Goal: Information Seeking & Learning: Learn about a topic

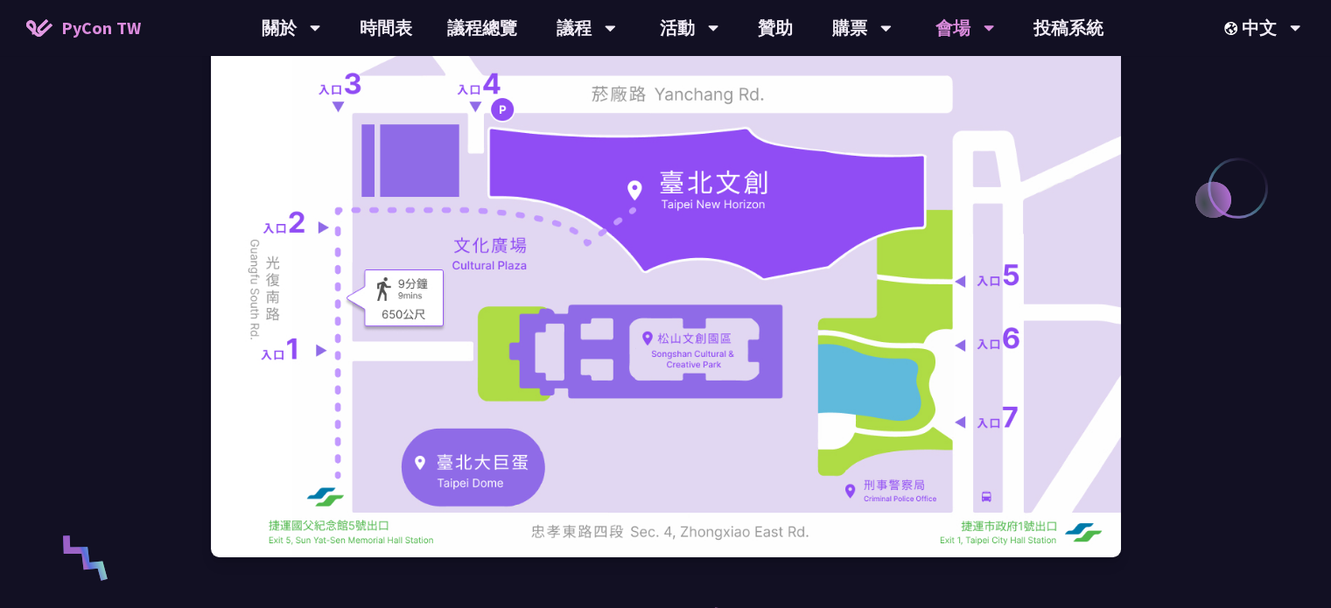
scroll to position [319, 0]
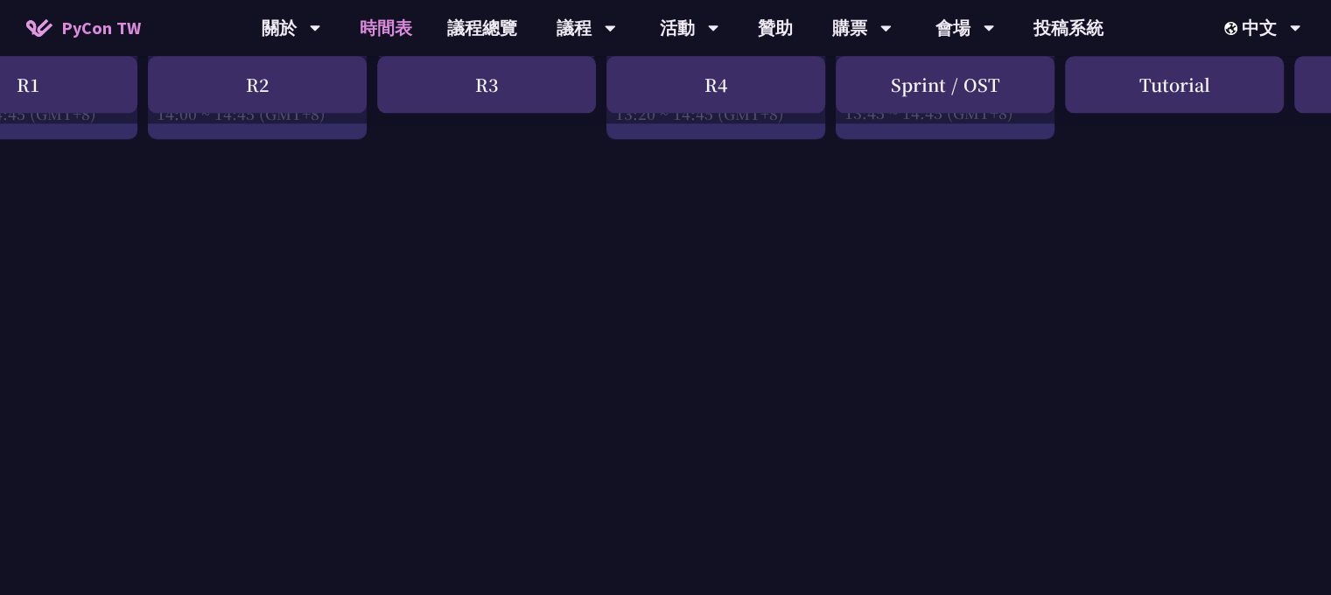
scroll to position [2721, 328]
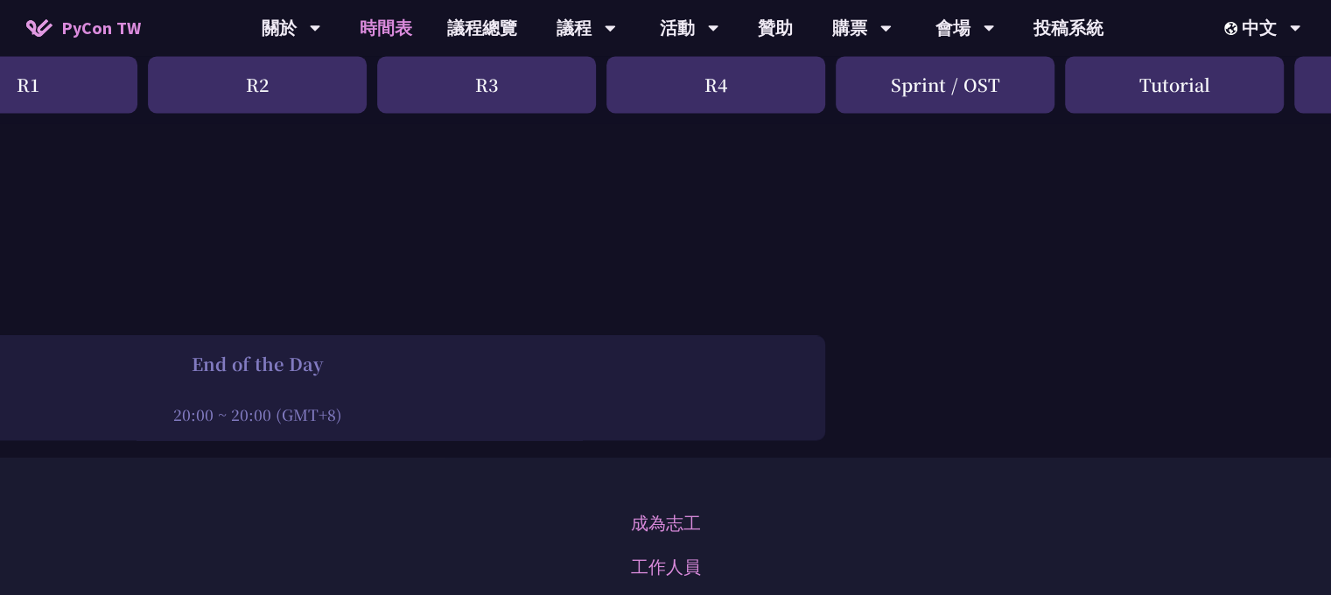
drag, startPoint x: 740, startPoint y: 238, endPoint x: 710, endPoint y: 632, distance: 395.0
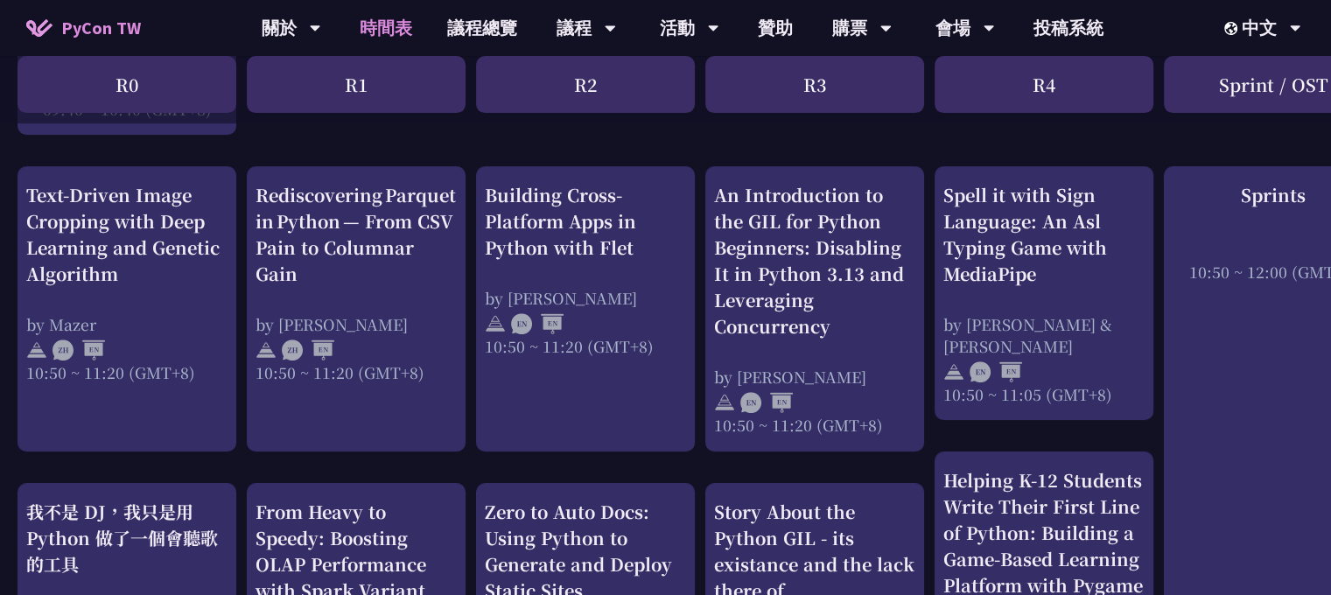
scroll to position [659, 0]
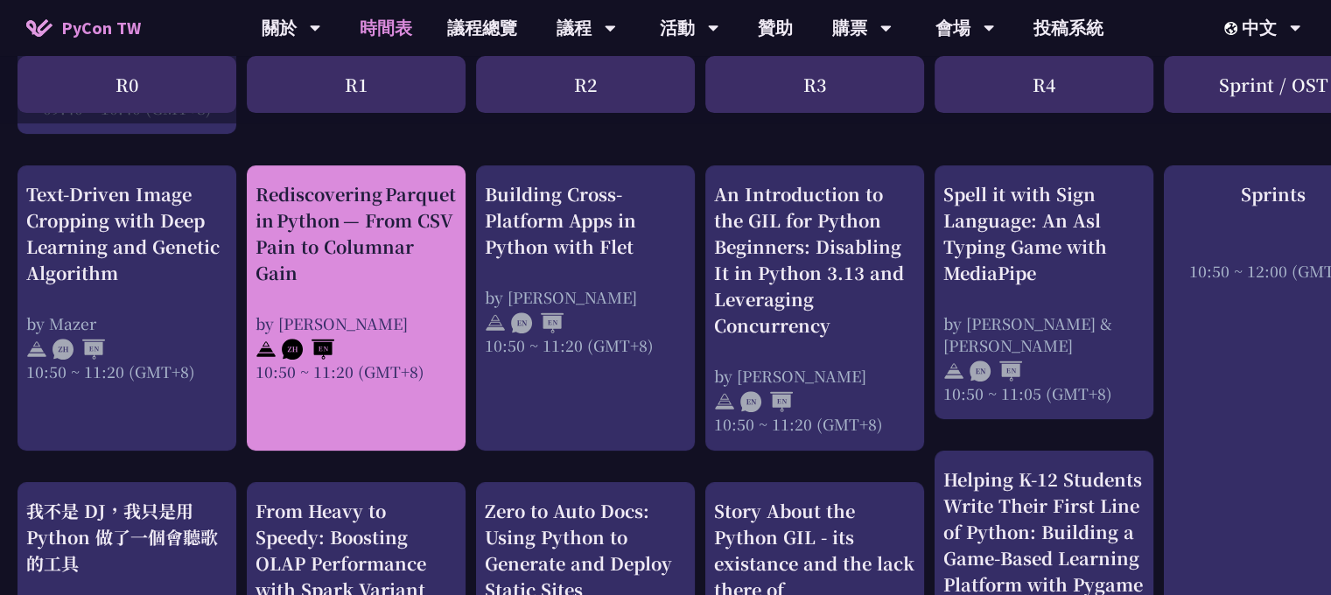
drag, startPoint x: 391, startPoint y: 178, endPoint x: 333, endPoint y: 229, distance: 78.1
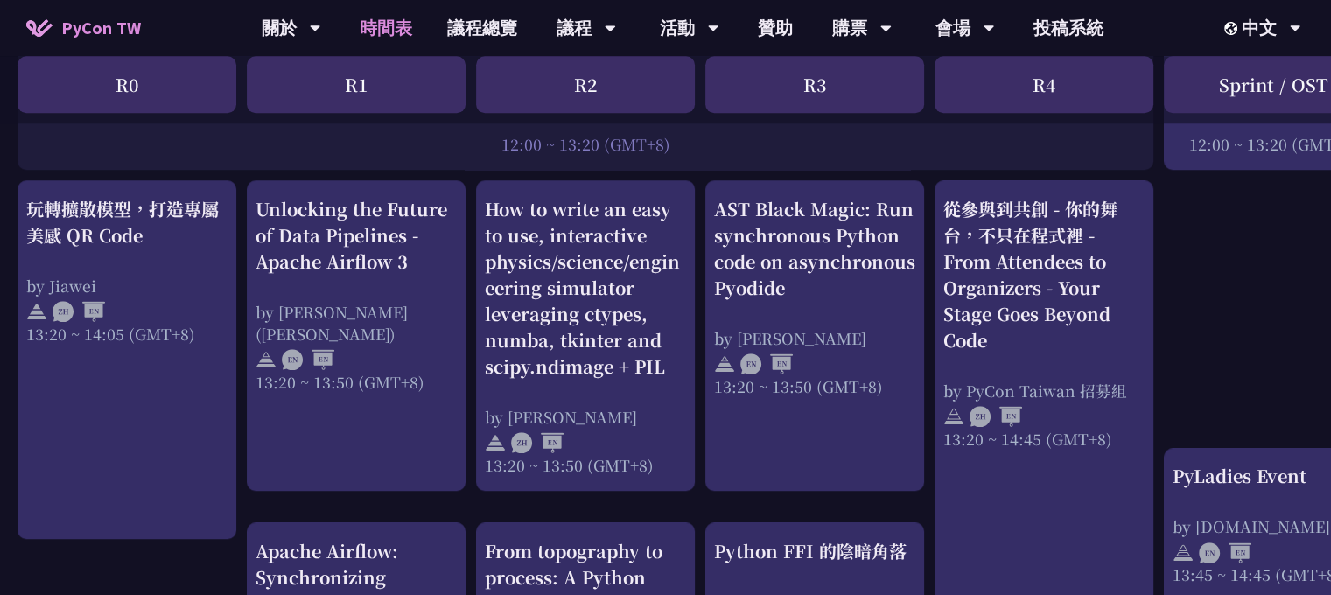
scroll to position [1471, 0]
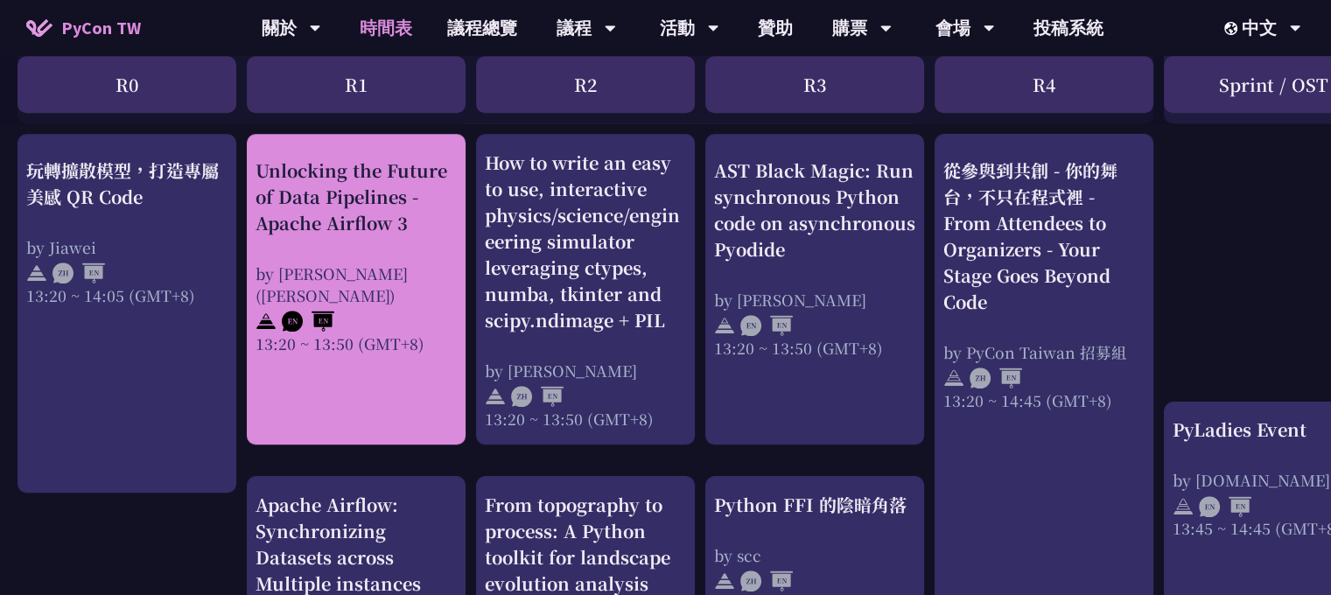
drag, startPoint x: 525, startPoint y: 265, endPoint x: 315, endPoint y: 220, distance: 215.0
click at [315, 220] on div "Unlocking the Future of Data Pipelines - Apache Airflow 3" at bounding box center [356, 197] width 201 height 79
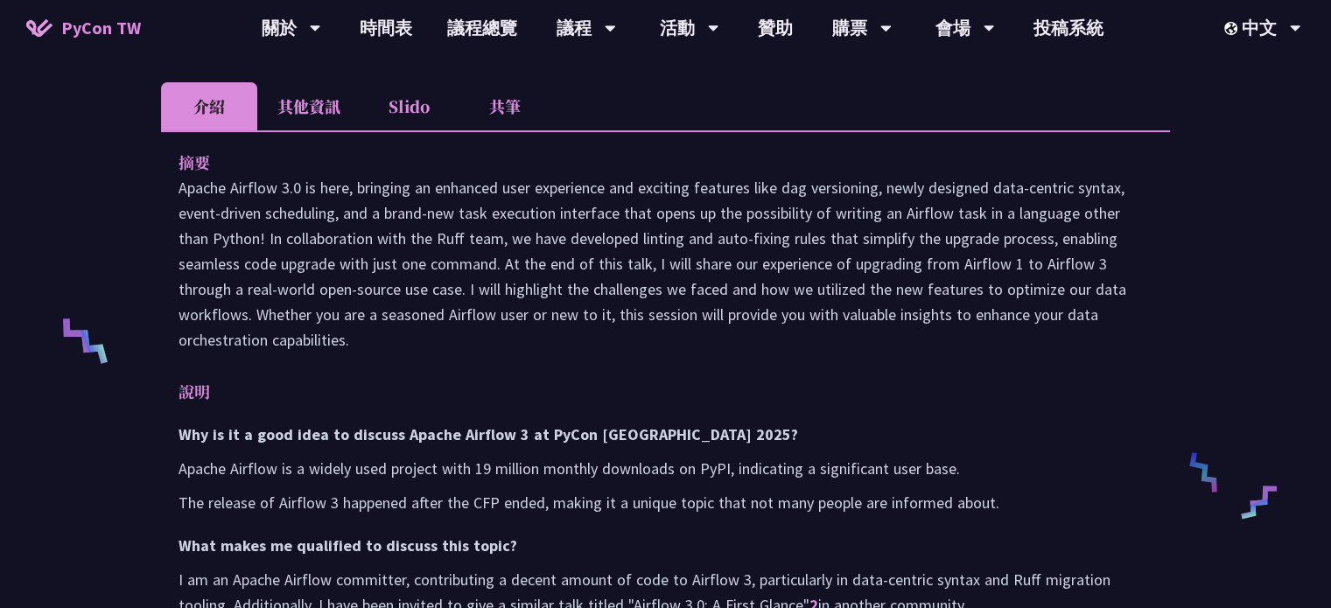
scroll to position [534, 0]
drag, startPoint x: 400, startPoint y: 428, endPoint x: 518, endPoint y: 433, distance: 118.3
click at [518, 433] on h3 "Why is it a good idea to discuss Apache Airflow 3 at PyCon Taiwan 2025?" at bounding box center [666, 435] width 974 height 25
copy h3 "Apache Airflow 3"
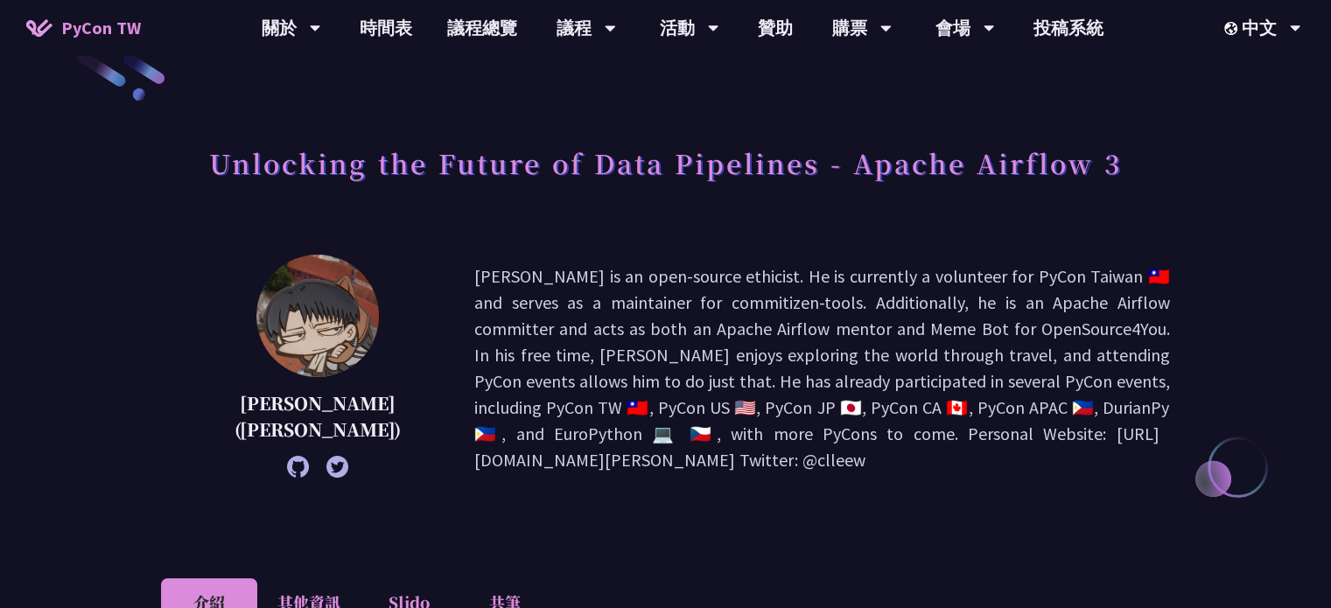
scroll to position [0, 0]
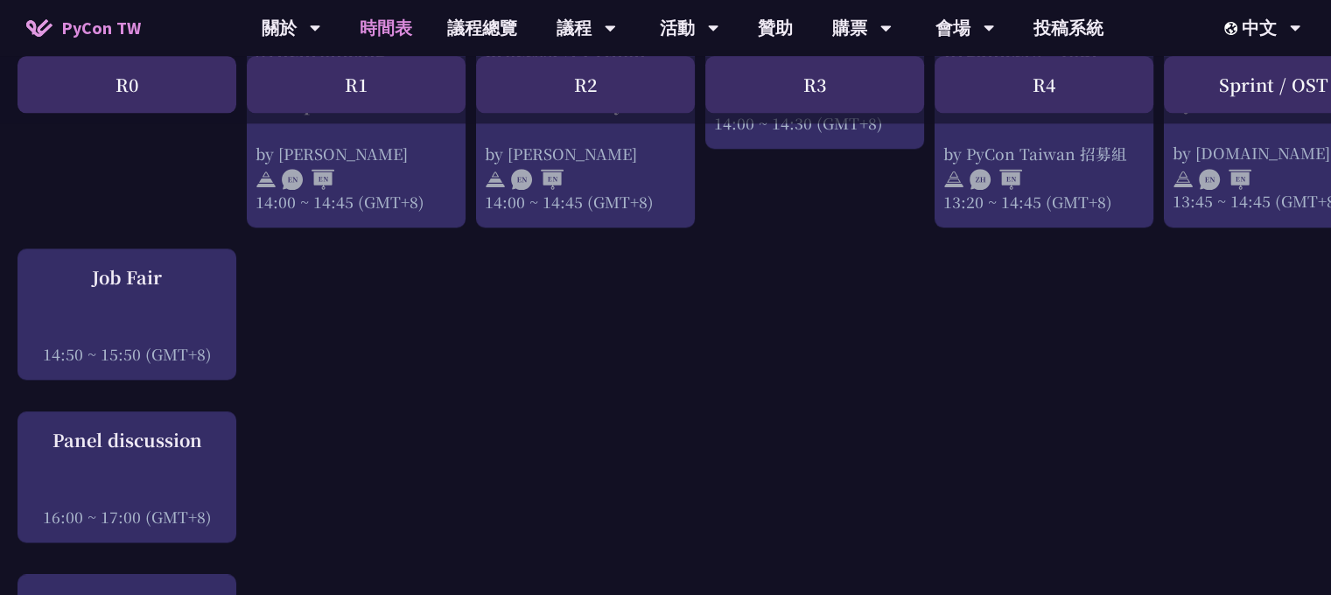
scroll to position [1927, 0]
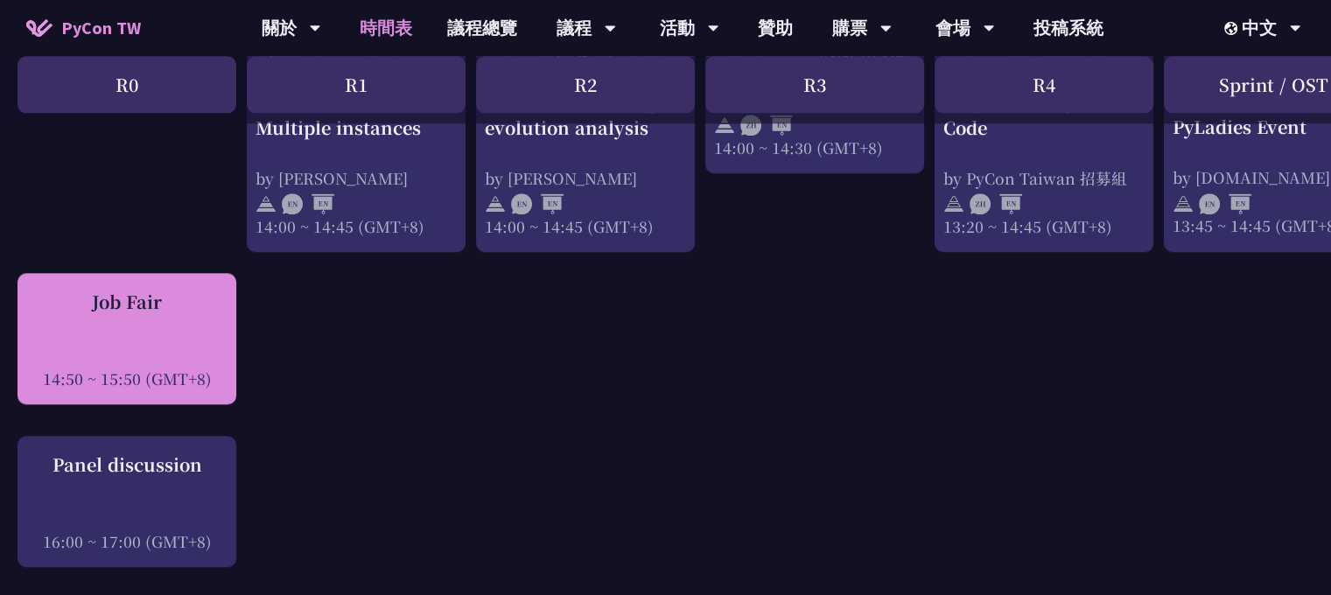
click at [133, 368] on div at bounding box center [126, 354] width 201 height 26
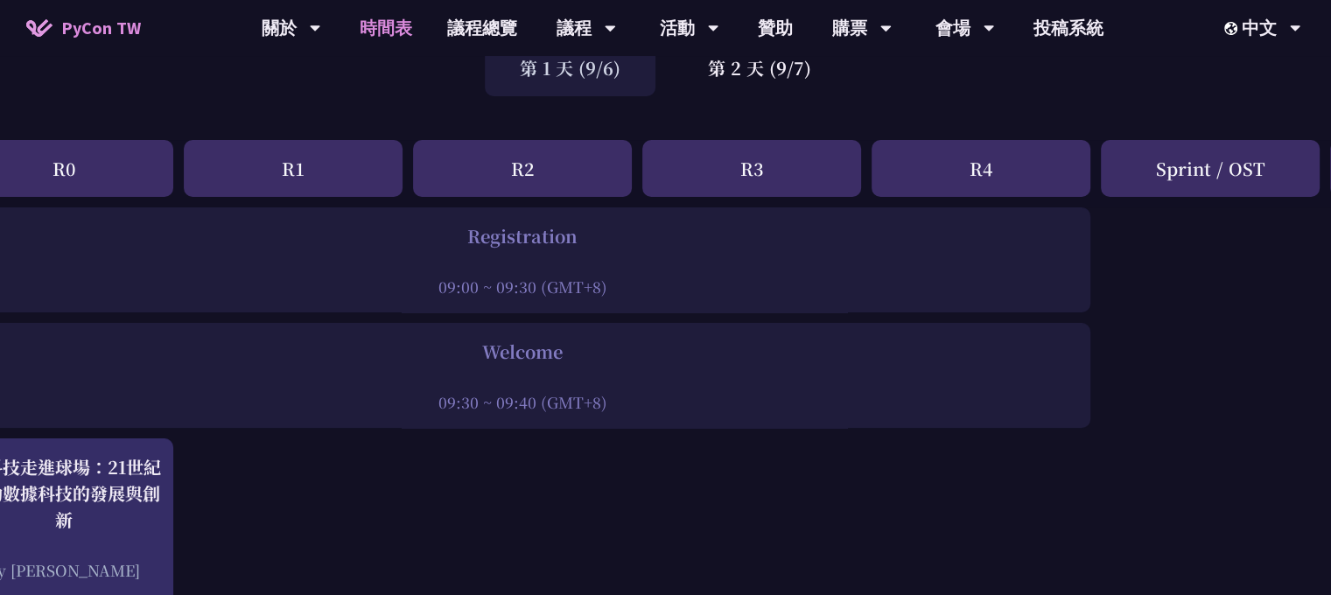
scroll to position [0, 63]
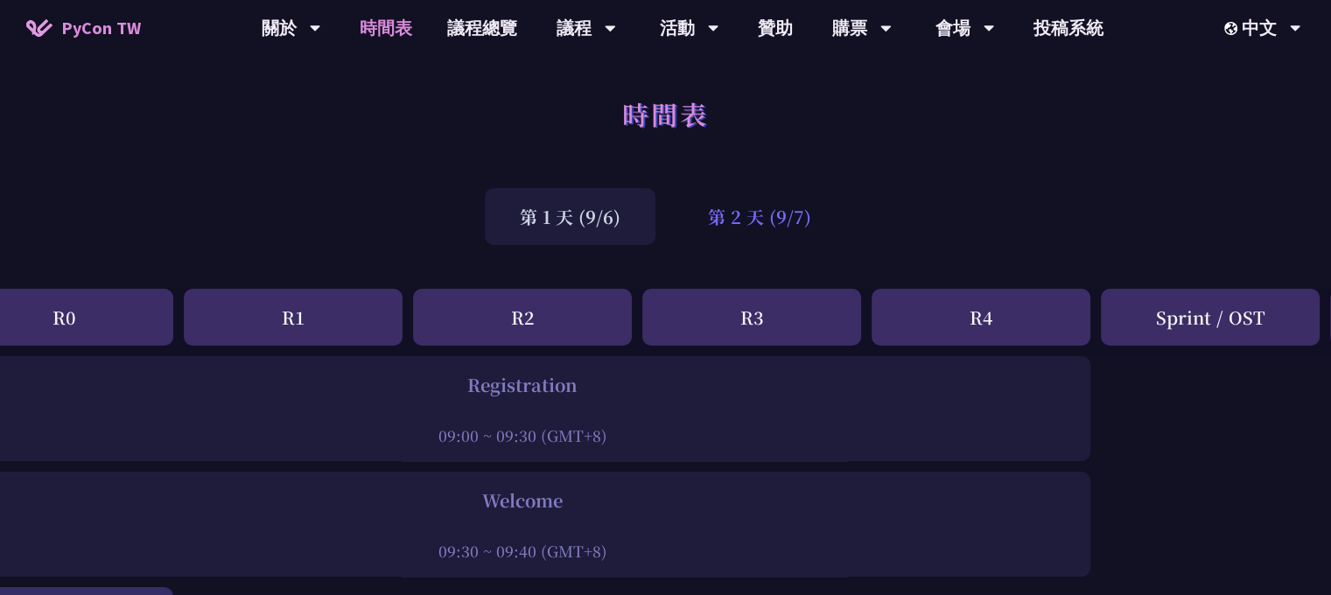
click at [714, 214] on div "第 2 天 (9/7)" at bounding box center [759, 216] width 173 height 57
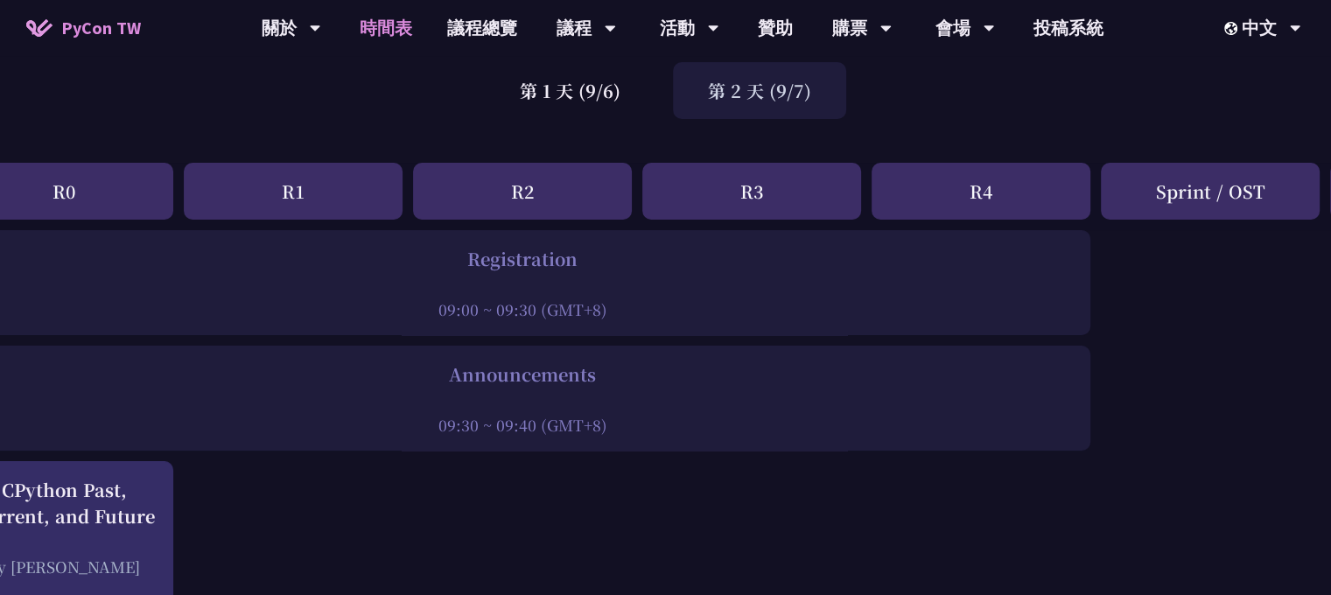
scroll to position [128, 63]
click at [701, 93] on div "第 2 天 (9/7)" at bounding box center [759, 88] width 173 height 57
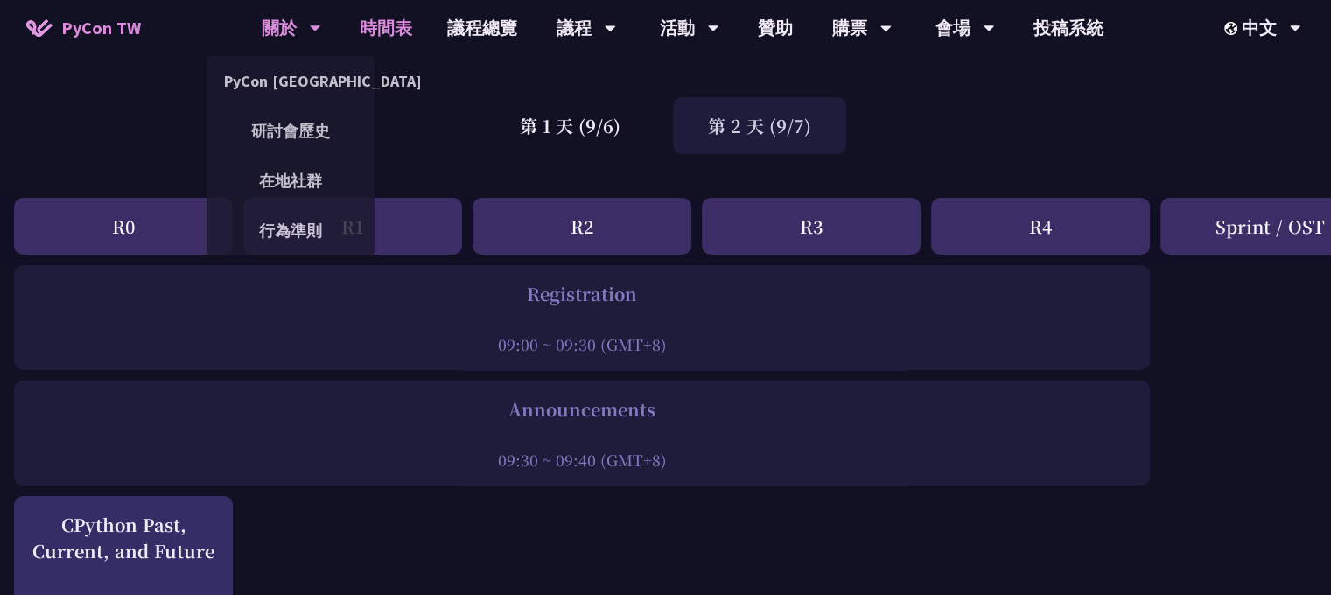
scroll to position [0, 4]
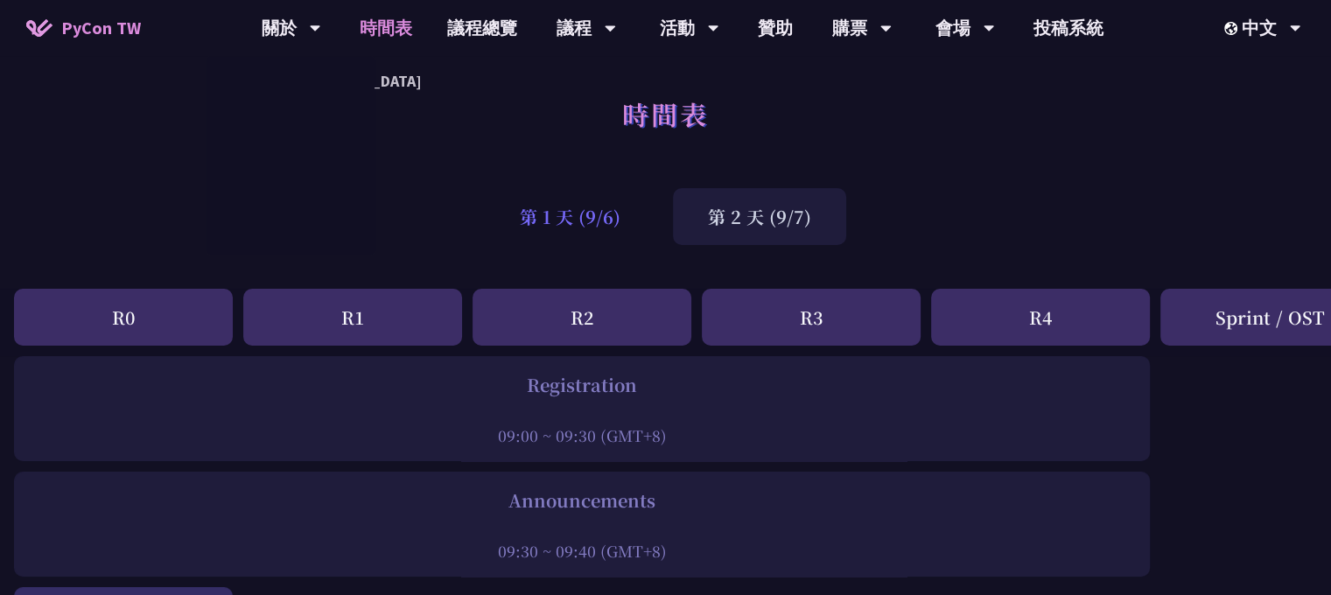
click at [578, 223] on div "第 1 天 (9/6)" at bounding box center [570, 216] width 171 height 57
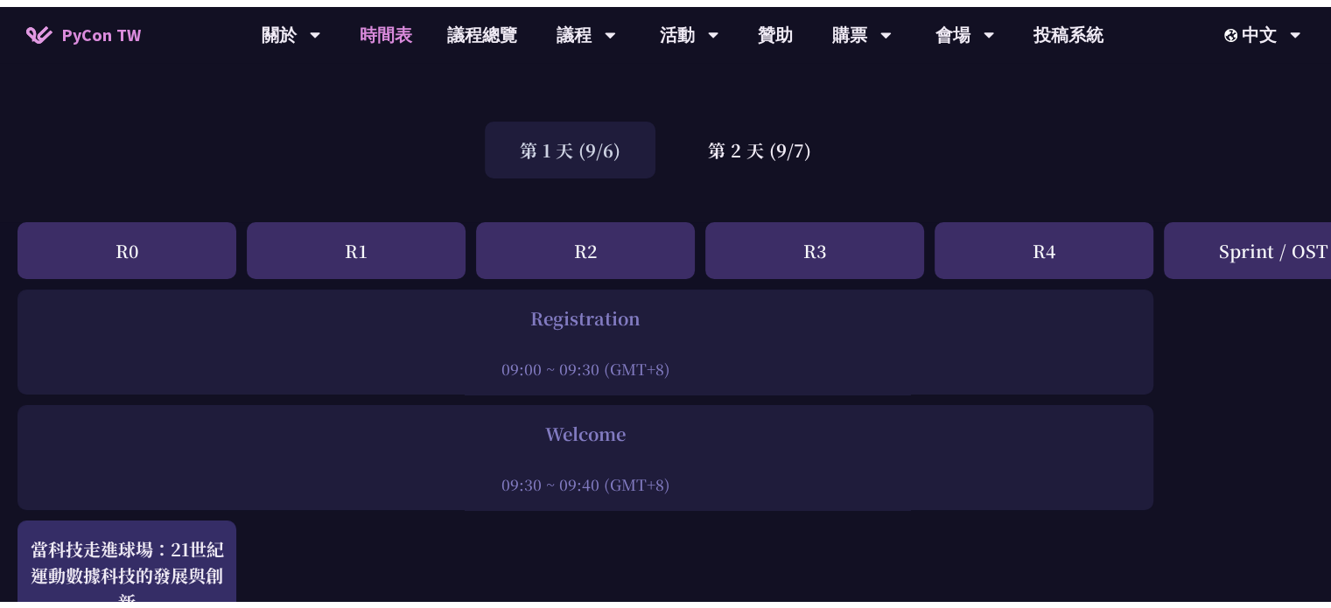
scroll to position [0, 0]
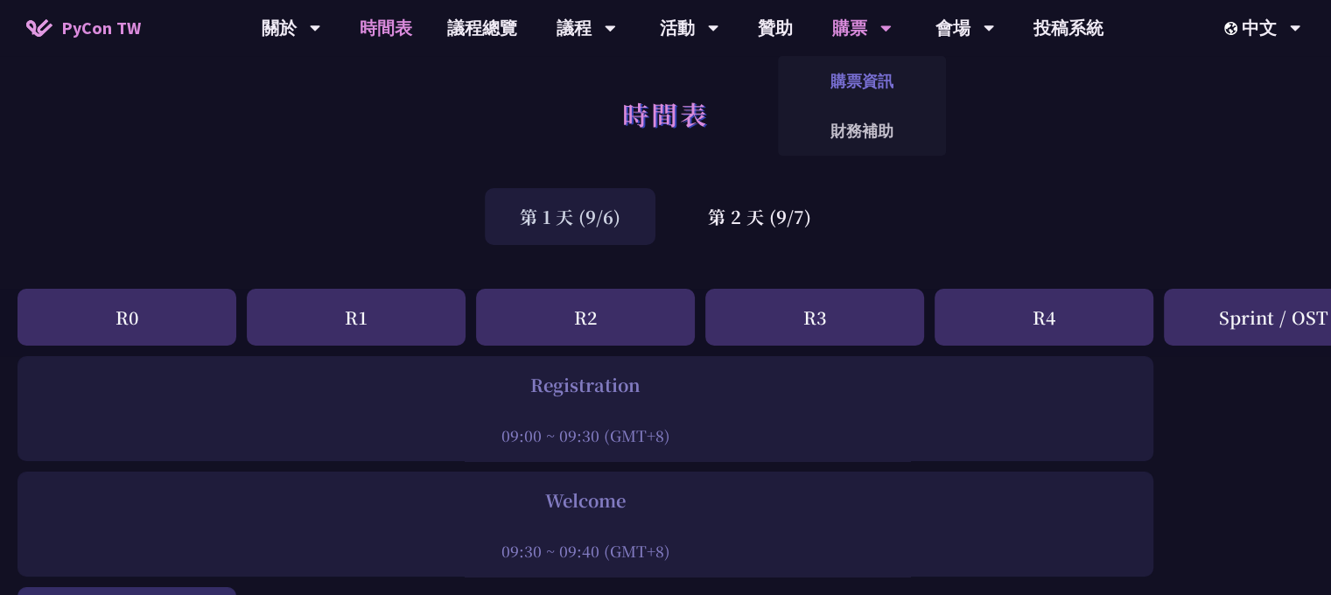
click at [851, 81] on link "購票資訊" at bounding box center [862, 80] width 168 height 41
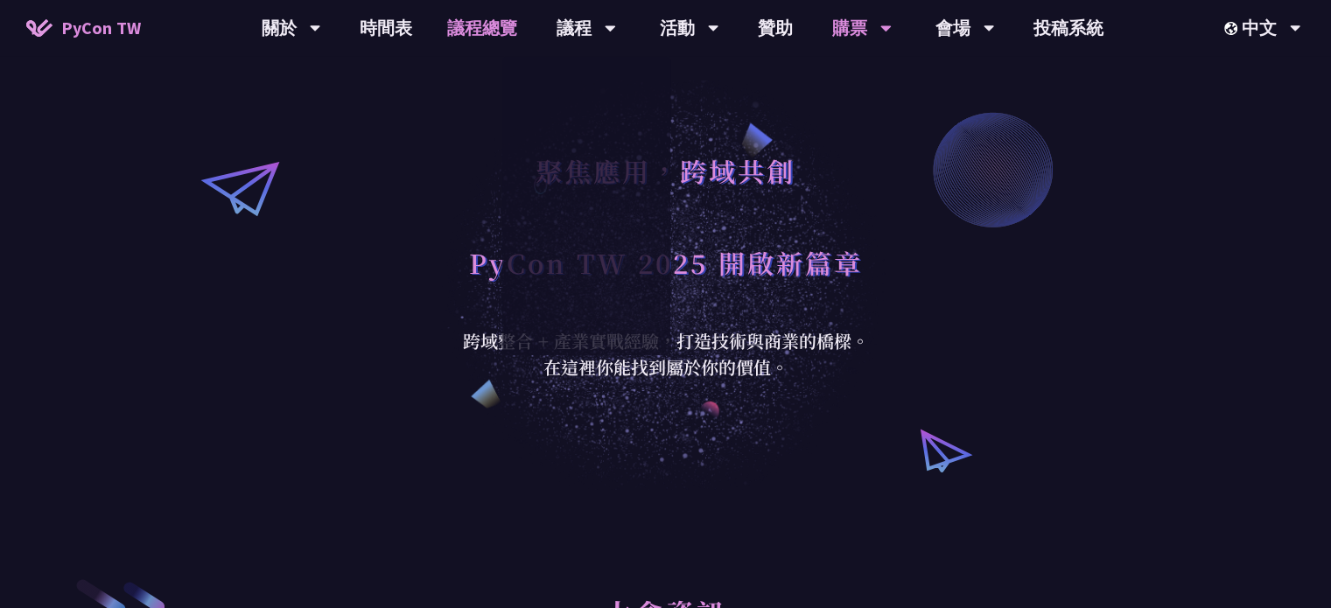
click at [495, 27] on link "議程總覽" at bounding box center [482, 28] width 105 height 56
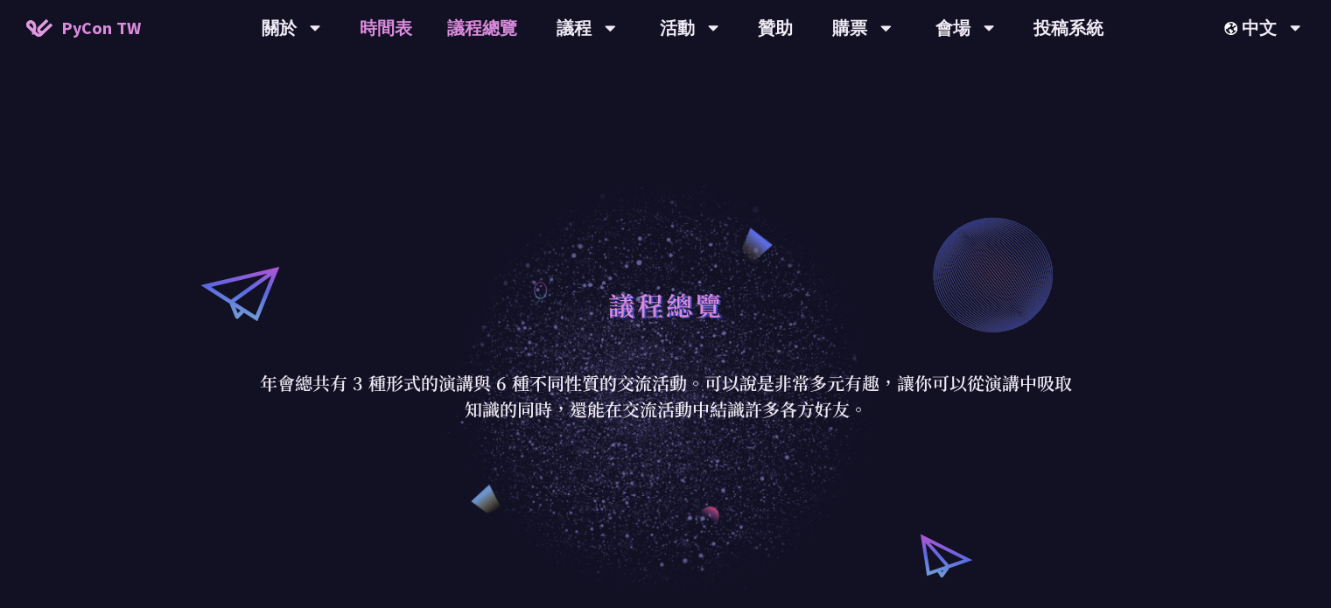
click at [412, 34] on link "時間表" at bounding box center [386, 28] width 88 height 56
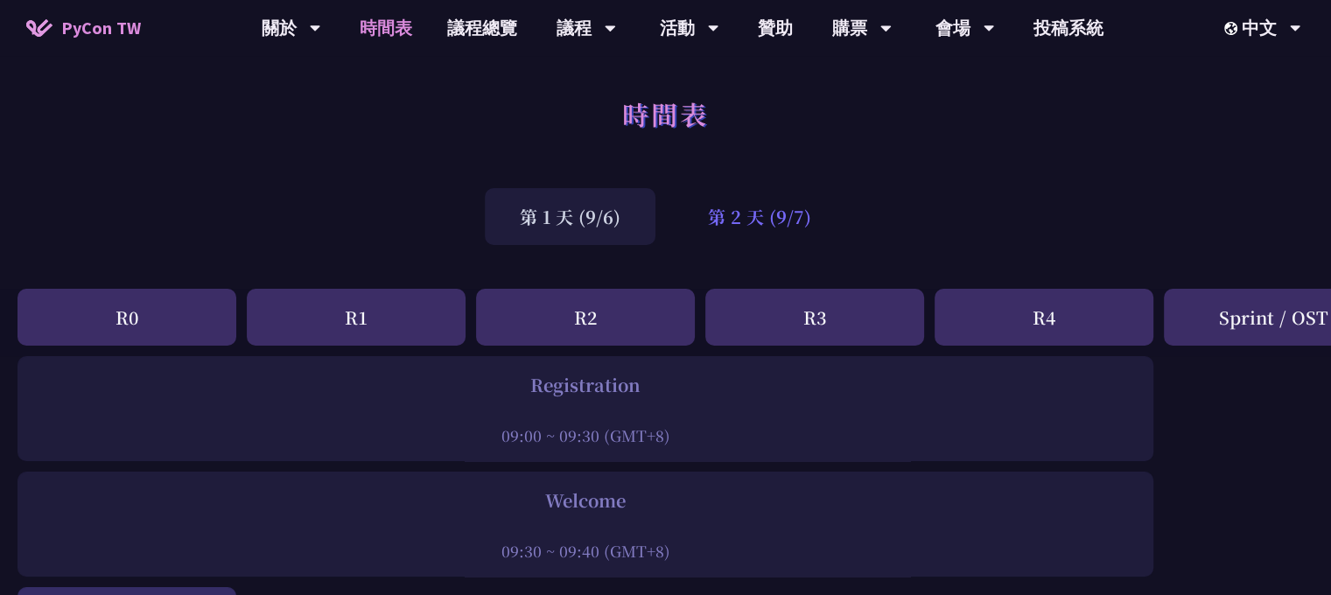
click at [770, 209] on div "第 2 天 (9/7)" at bounding box center [759, 216] width 173 height 57
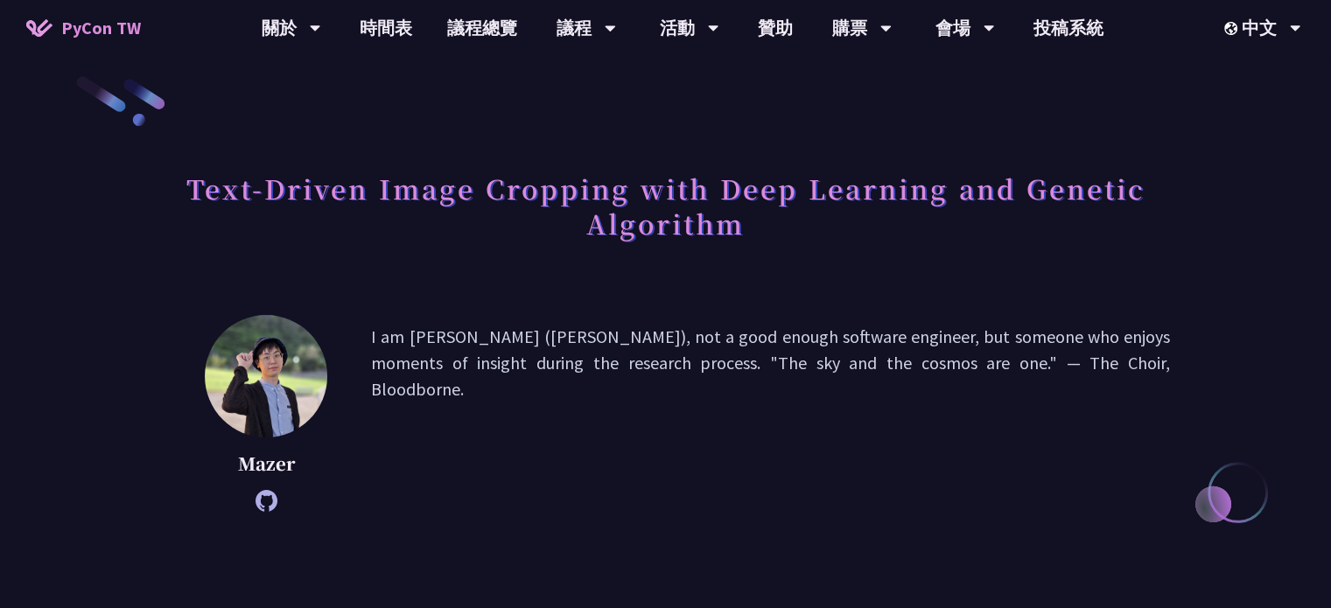
scroll to position [14, 0]
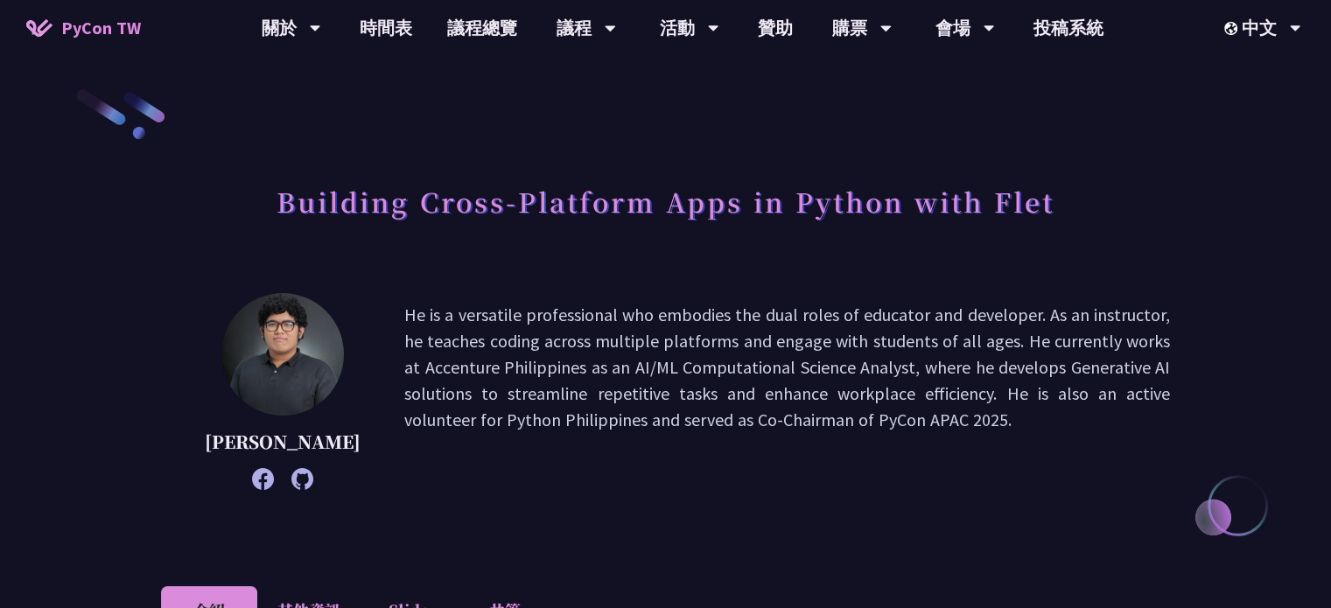
click at [1012, 199] on h1 "Building Cross-Platform Apps in Python with Flet" at bounding box center [666, 201] width 778 height 53
copy h1 "Flet"
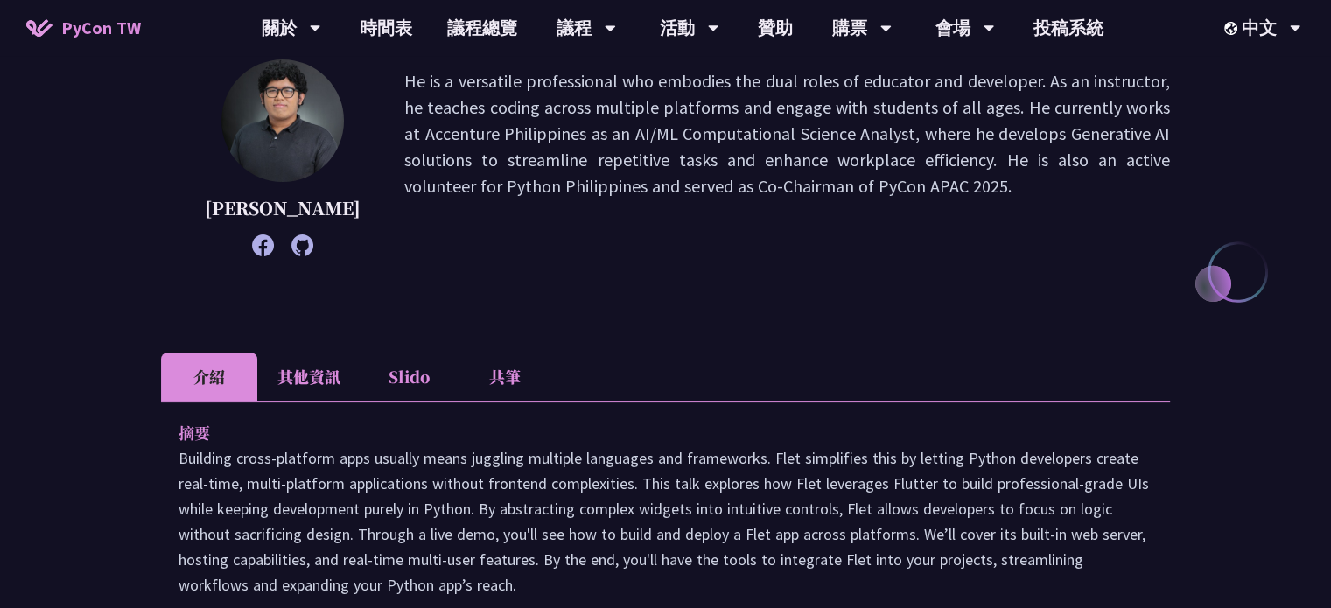
scroll to position [235, 0]
click at [410, 277] on div "Cyrus Mante He is a versatile professional who embodies the dual roles of educa…" at bounding box center [665, 183] width 1009 height 249
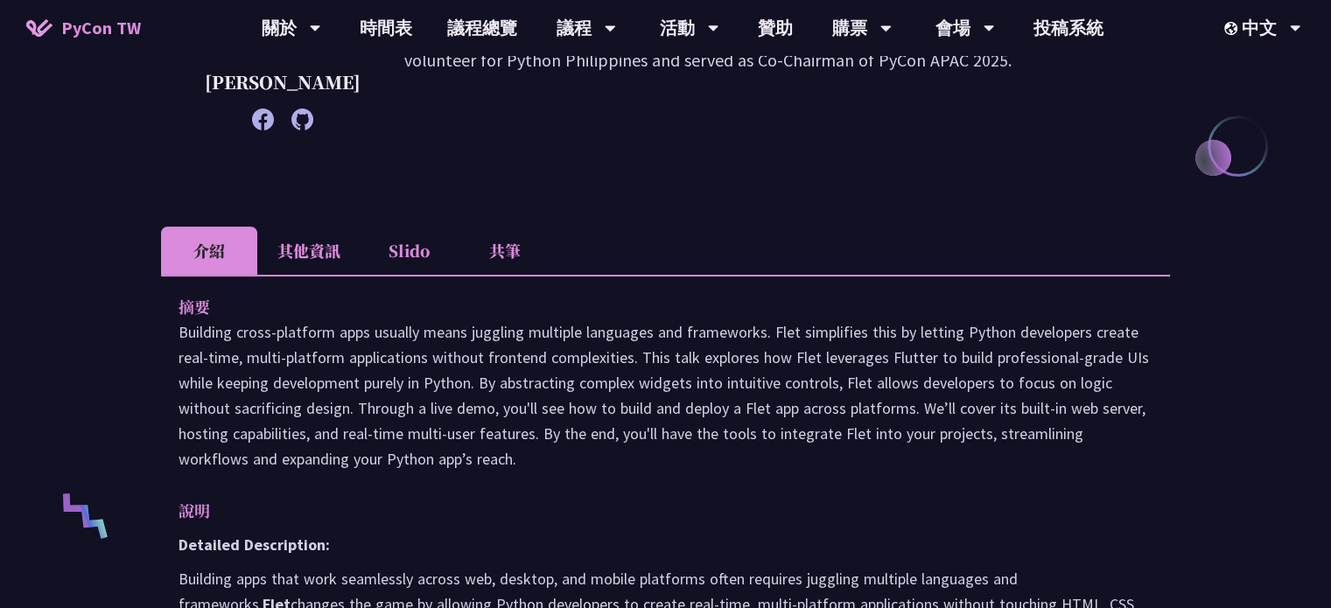
scroll to position [361, 0]
click at [410, 237] on li "Slido" at bounding box center [409, 250] width 96 height 48
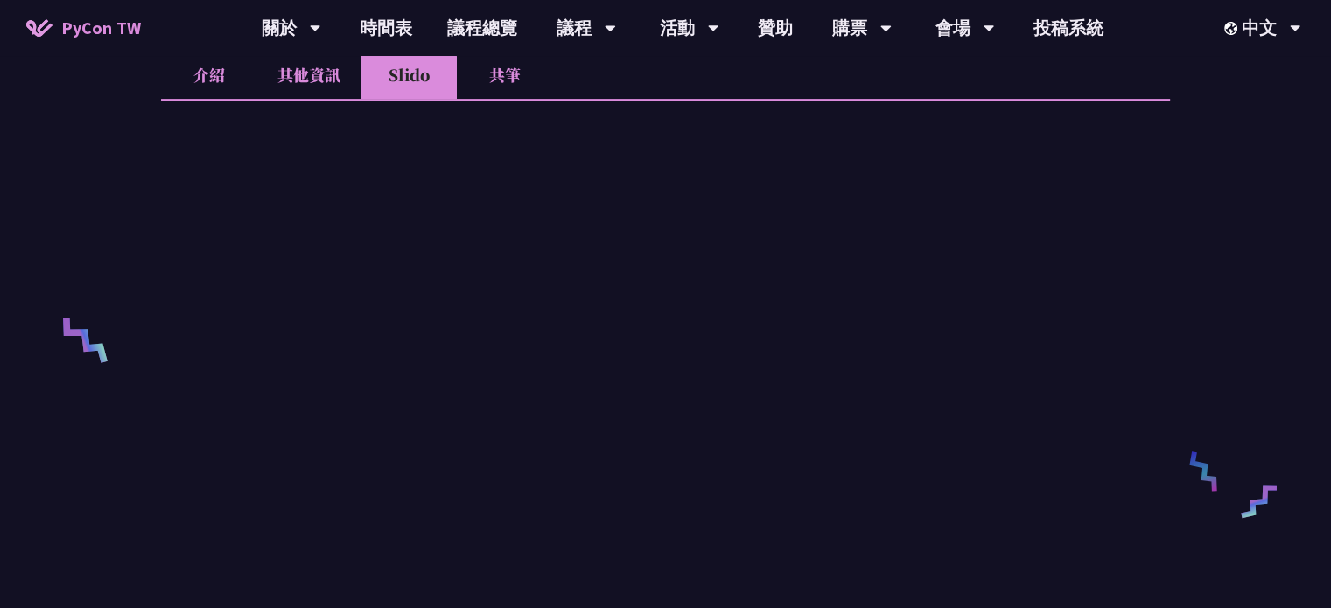
scroll to position [494, 0]
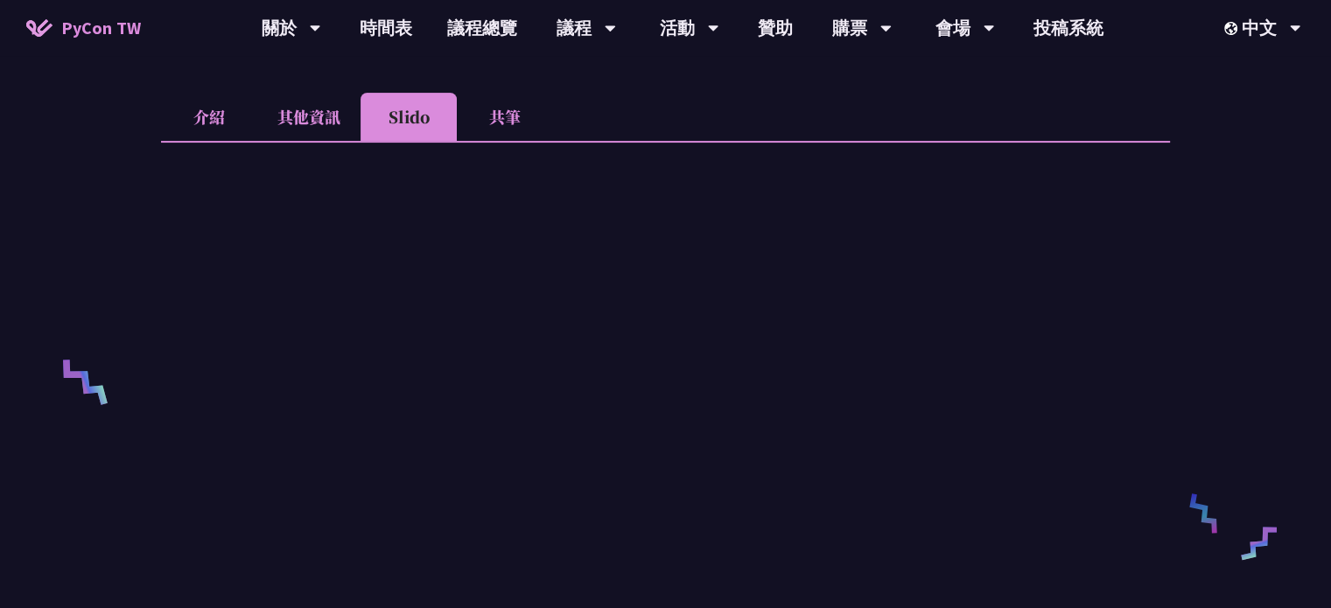
click at [325, 118] on li "其他資訊" at bounding box center [308, 117] width 103 height 48
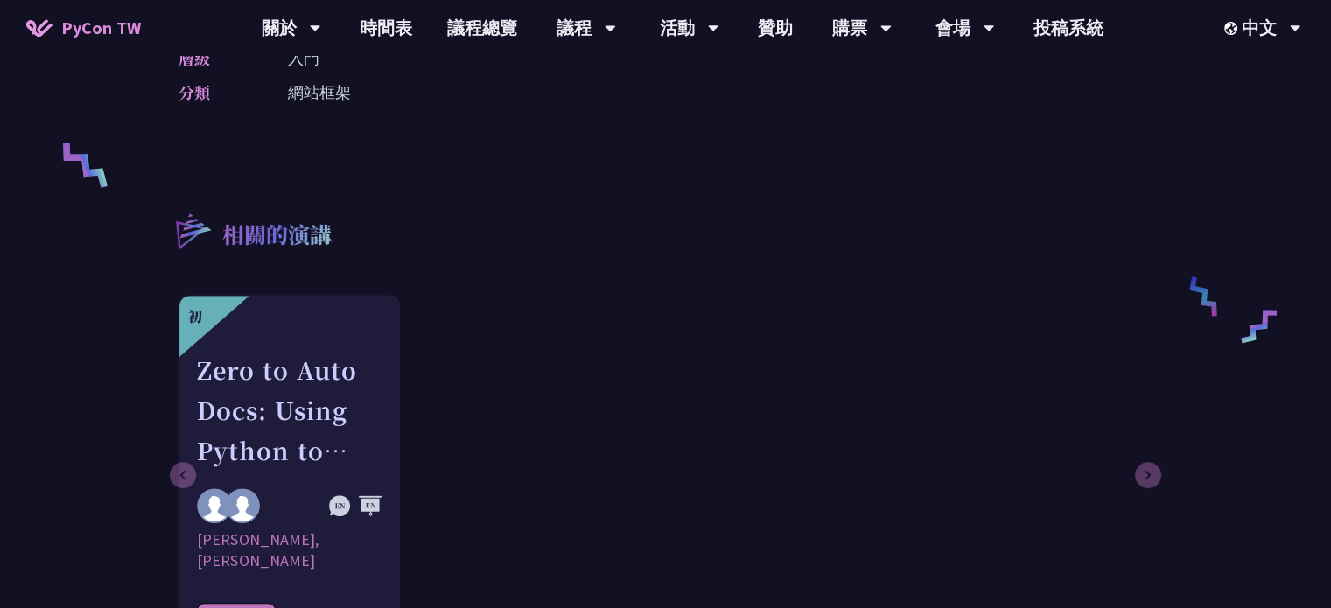
scroll to position [711, 0]
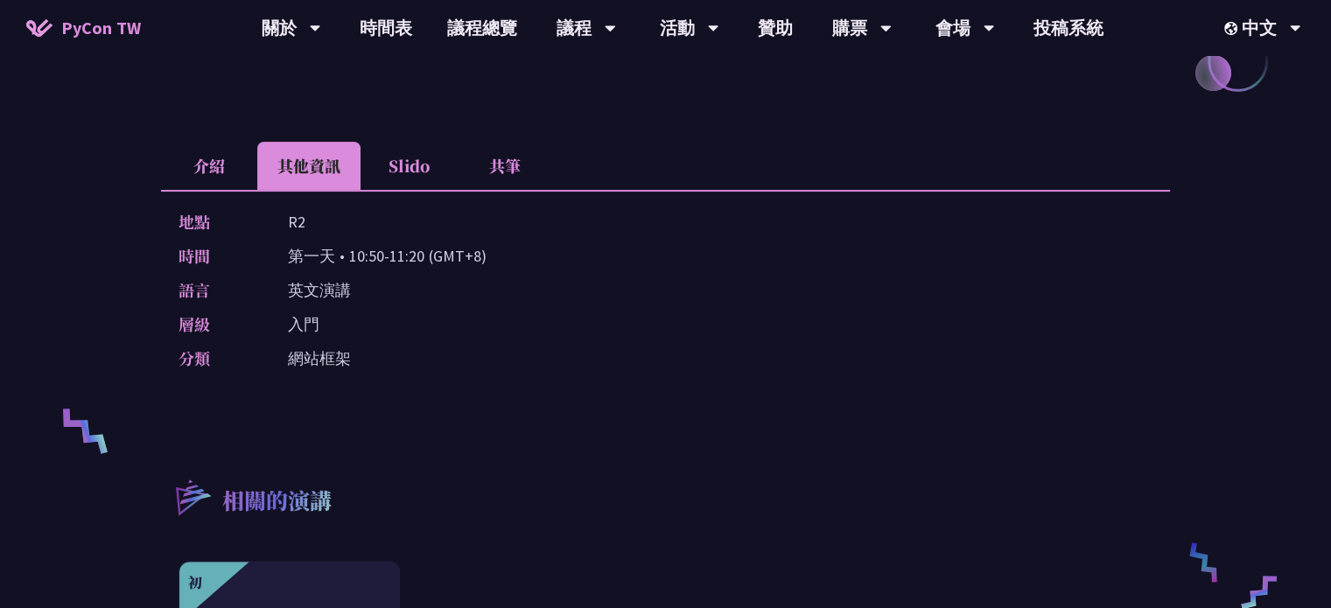
click at [215, 151] on li "介紹" at bounding box center [209, 166] width 96 height 48
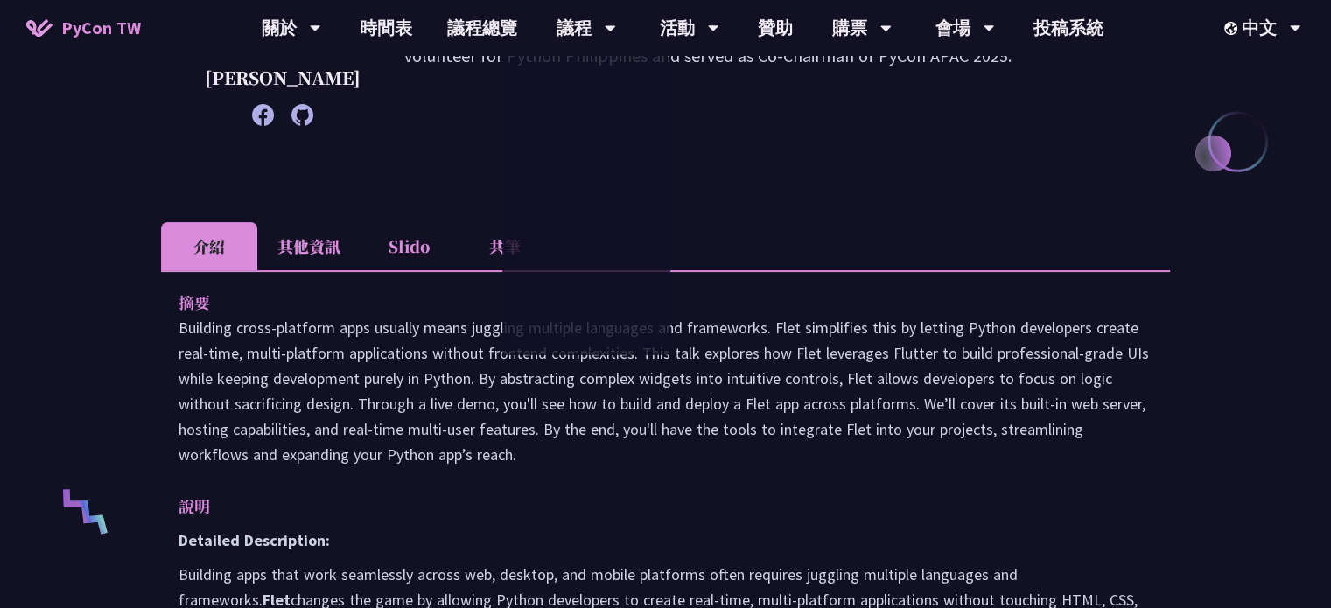
scroll to position [363, 0]
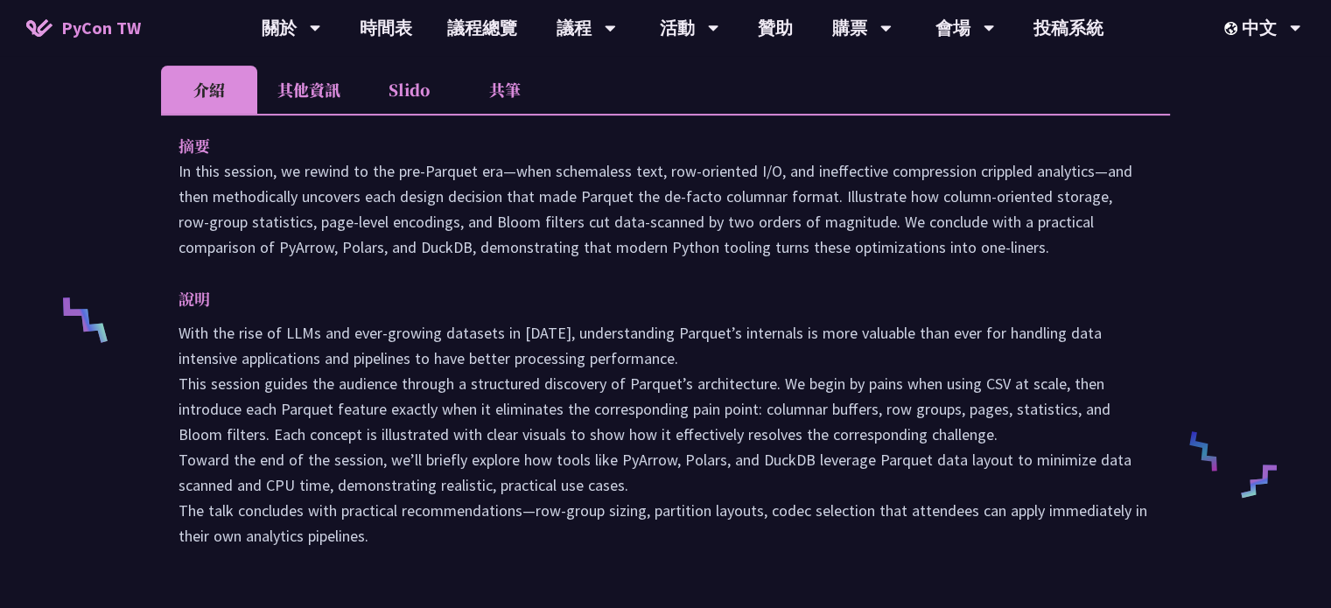
scroll to position [602, 0]
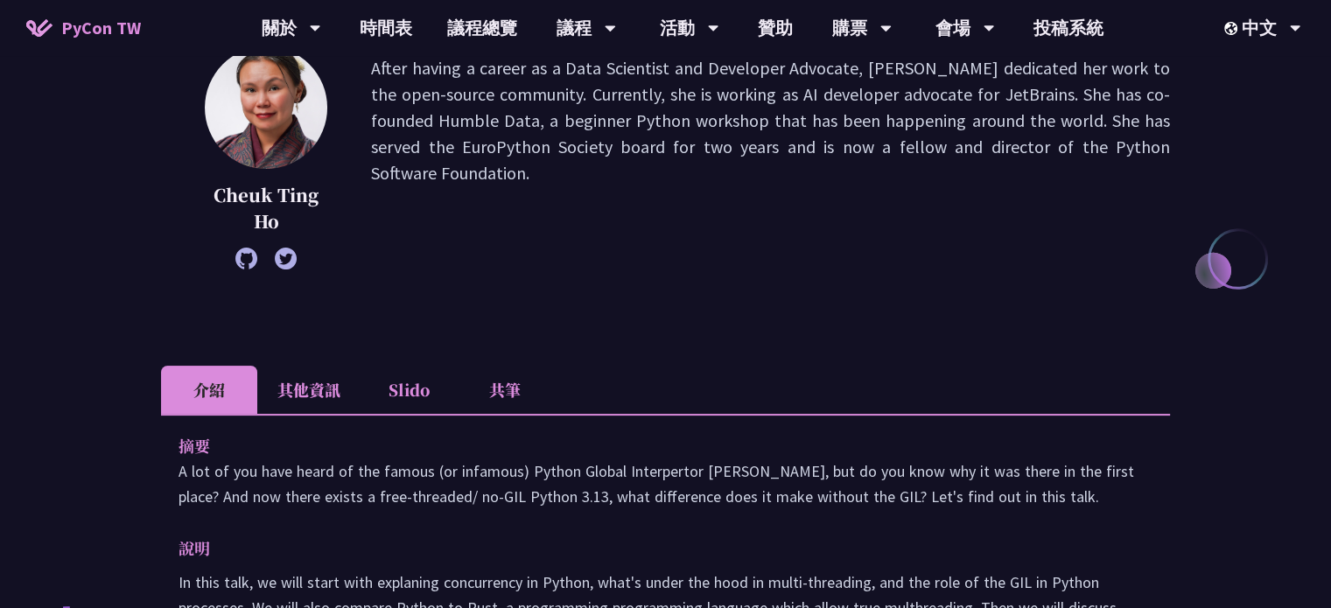
scroll to position [243, 0]
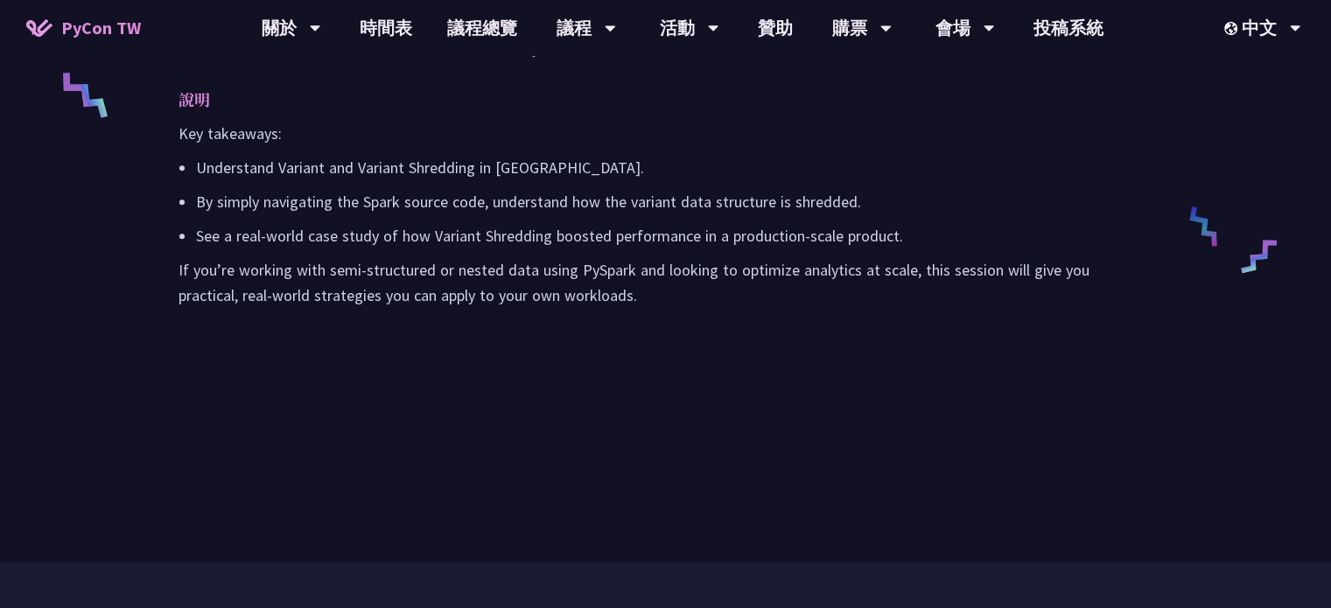
scroll to position [783, 0]
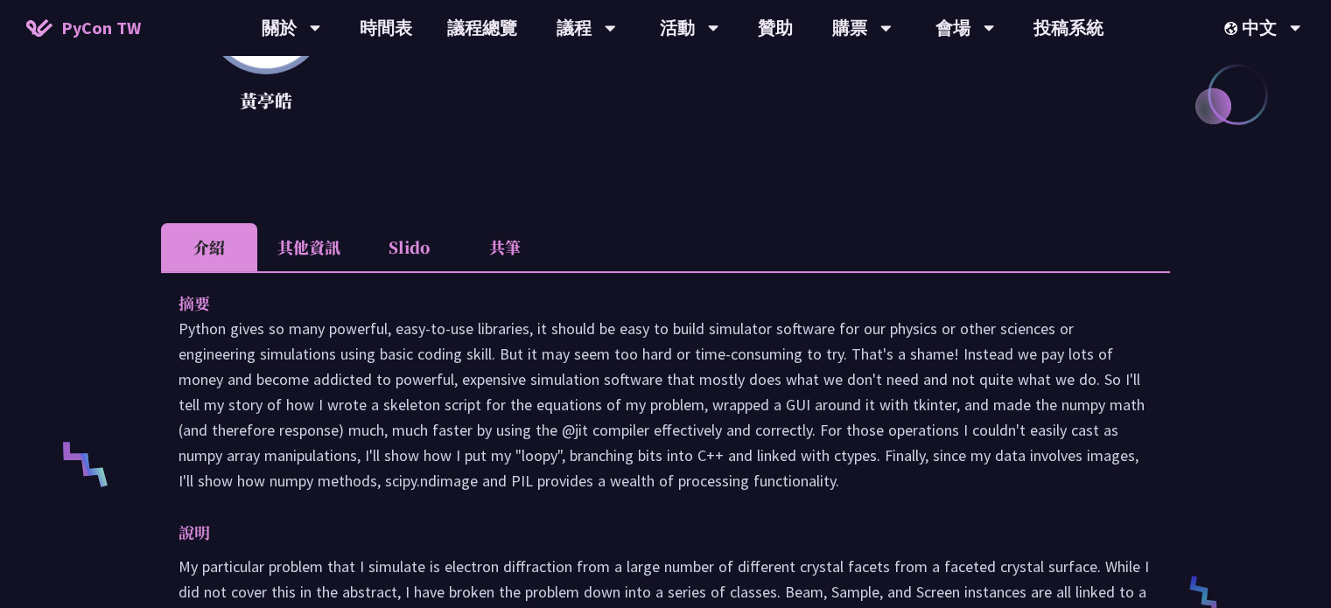
scroll to position [412, 0]
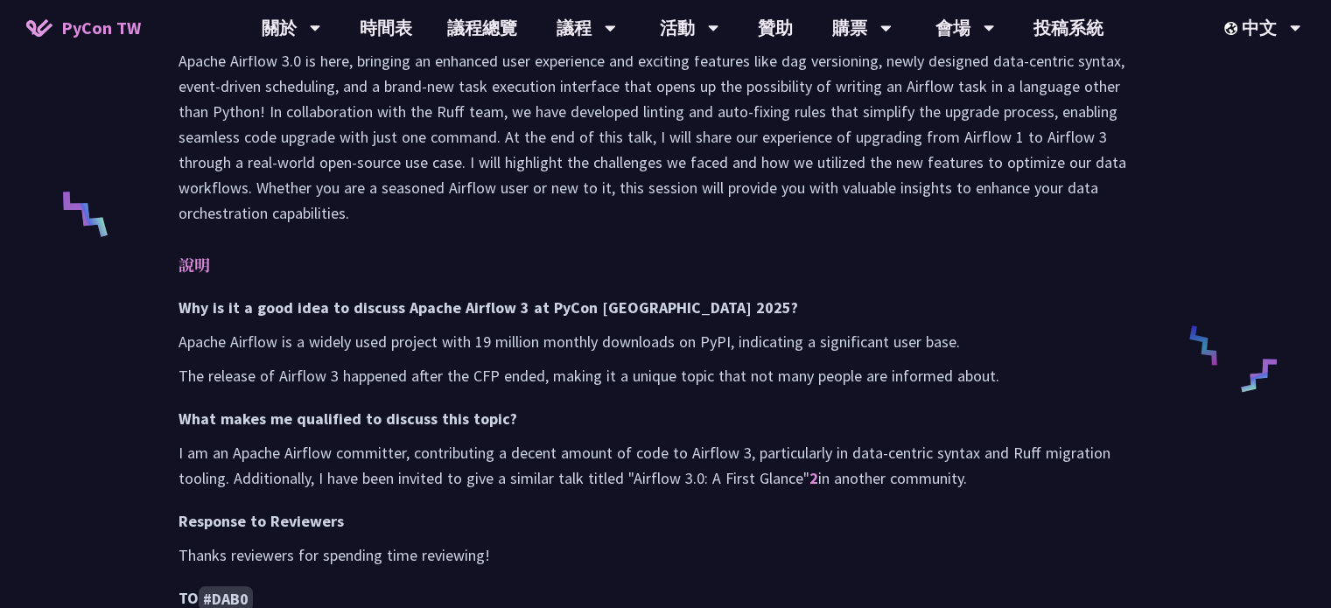
scroll to position [663, 0]
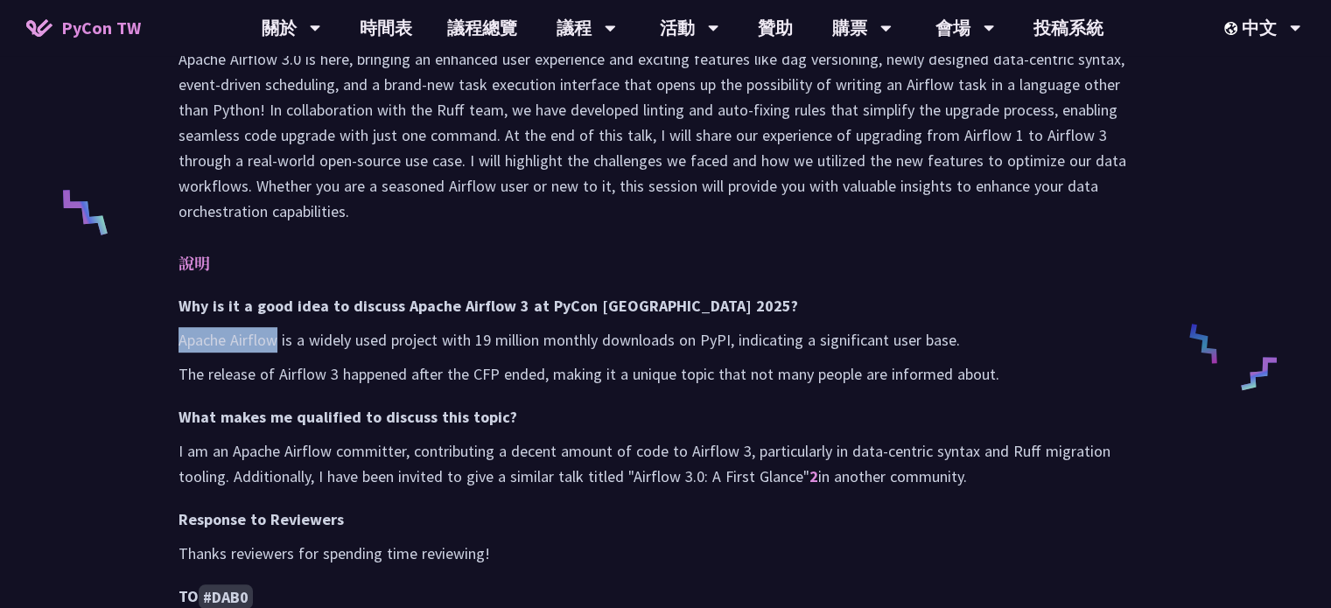
drag, startPoint x: 171, startPoint y: 331, endPoint x: 277, endPoint y: 332, distance: 105.9
click at [277, 332] on div "摘要 Apache Airflow 3.0 is here, bringing an enhanced user experience and excitin…" at bounding box center [665, 583] width 1009 height 1162
copy p "Apache Airflow"
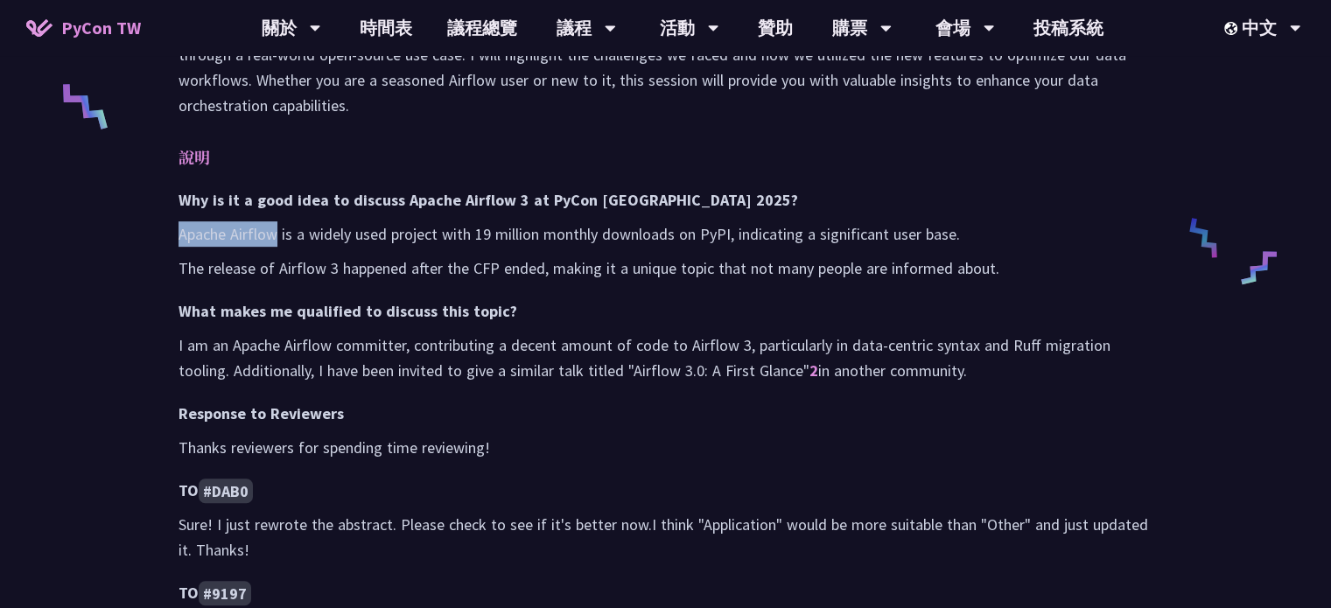
scroll to position [770, 0]
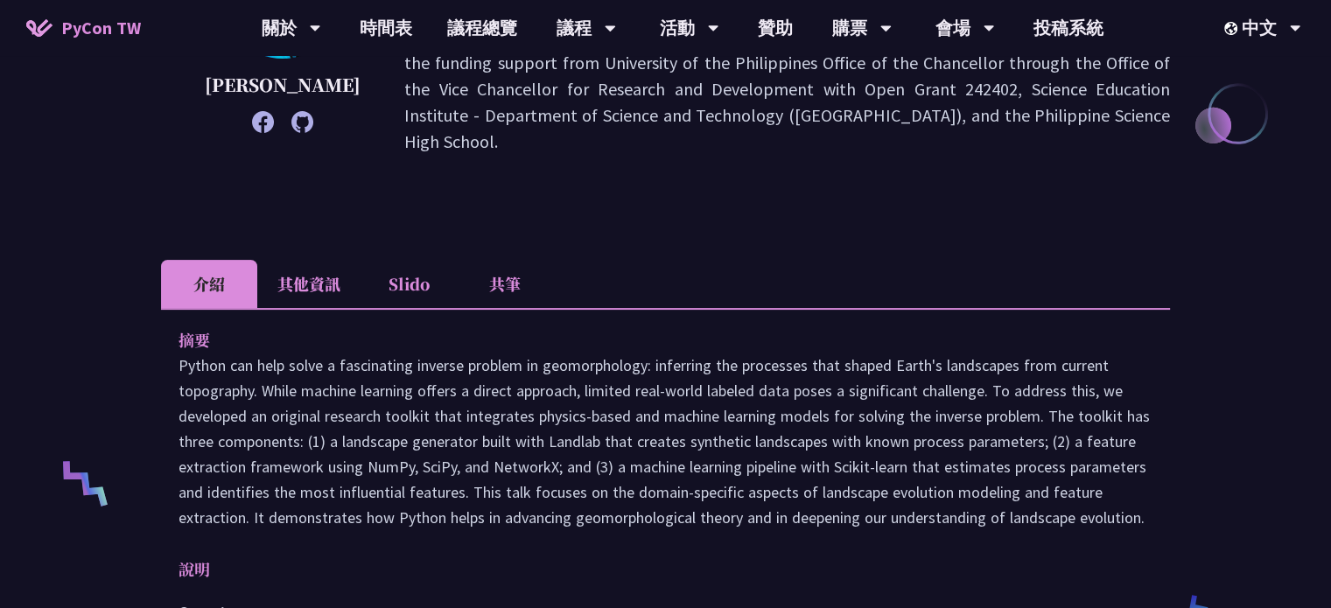
scroll to position [392, 0]
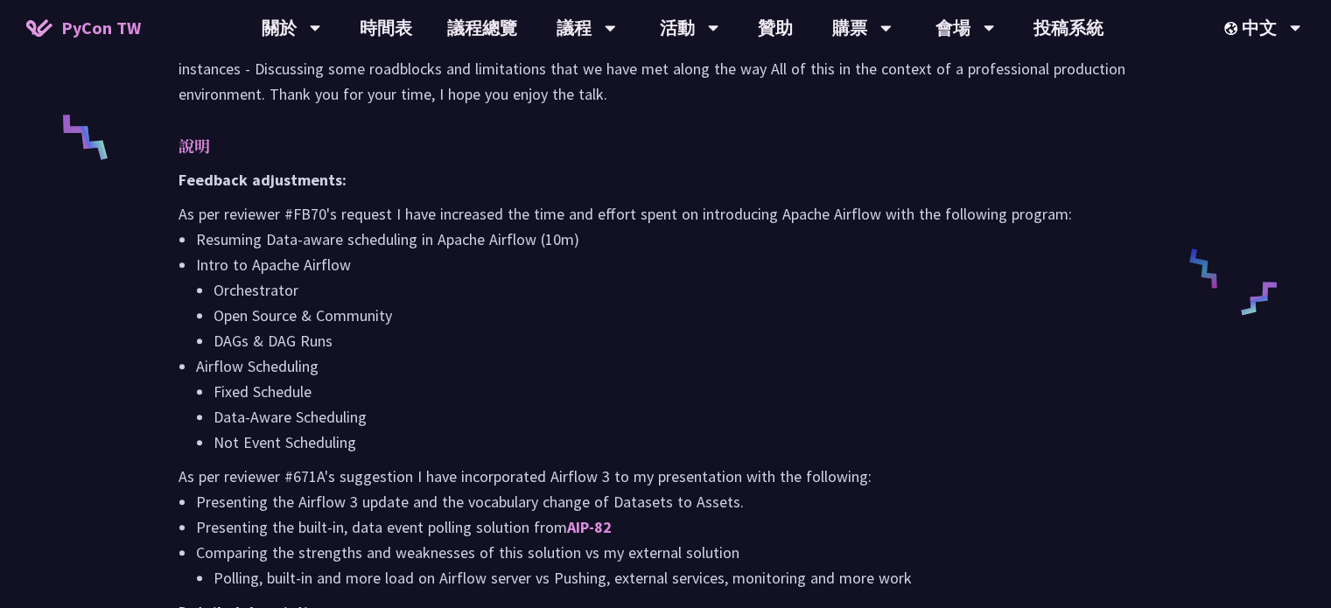
scroll to position [739, 0]
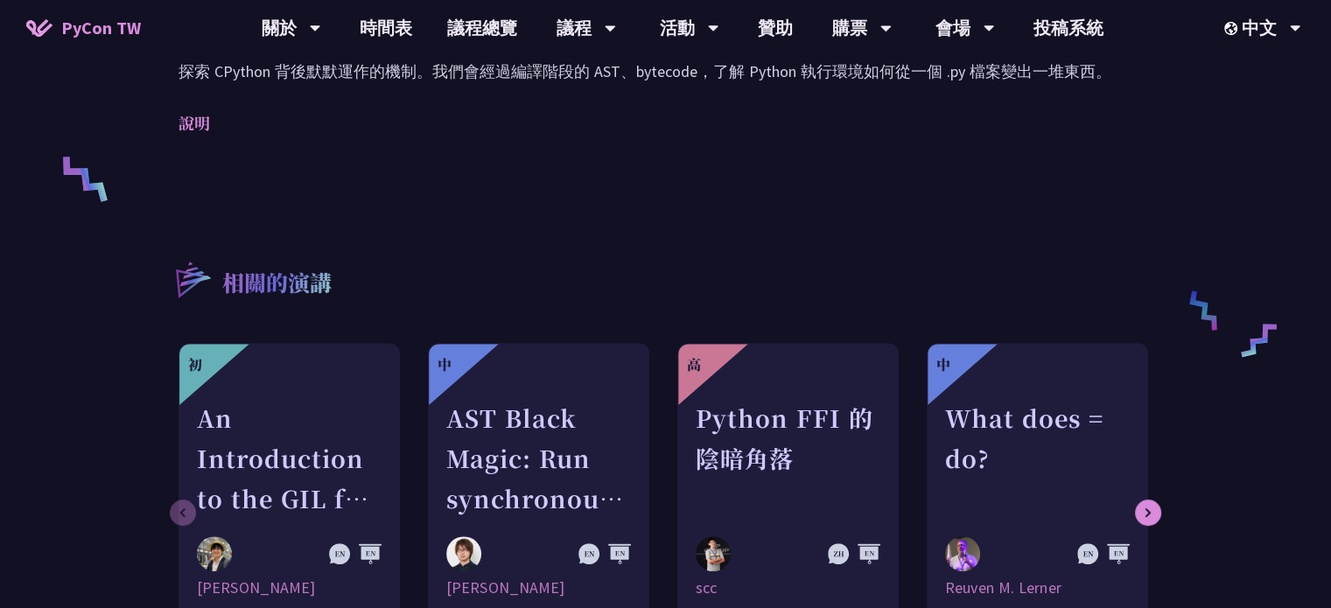
scroll to position [697, 0]
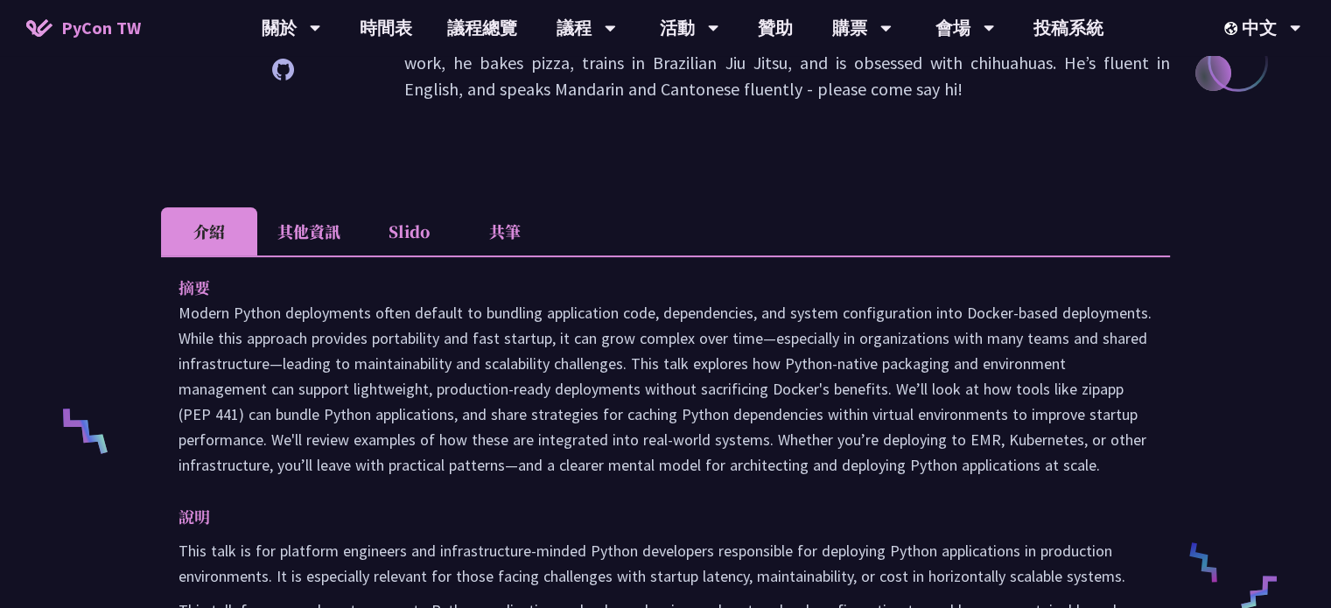
scroll to position [446, 0]
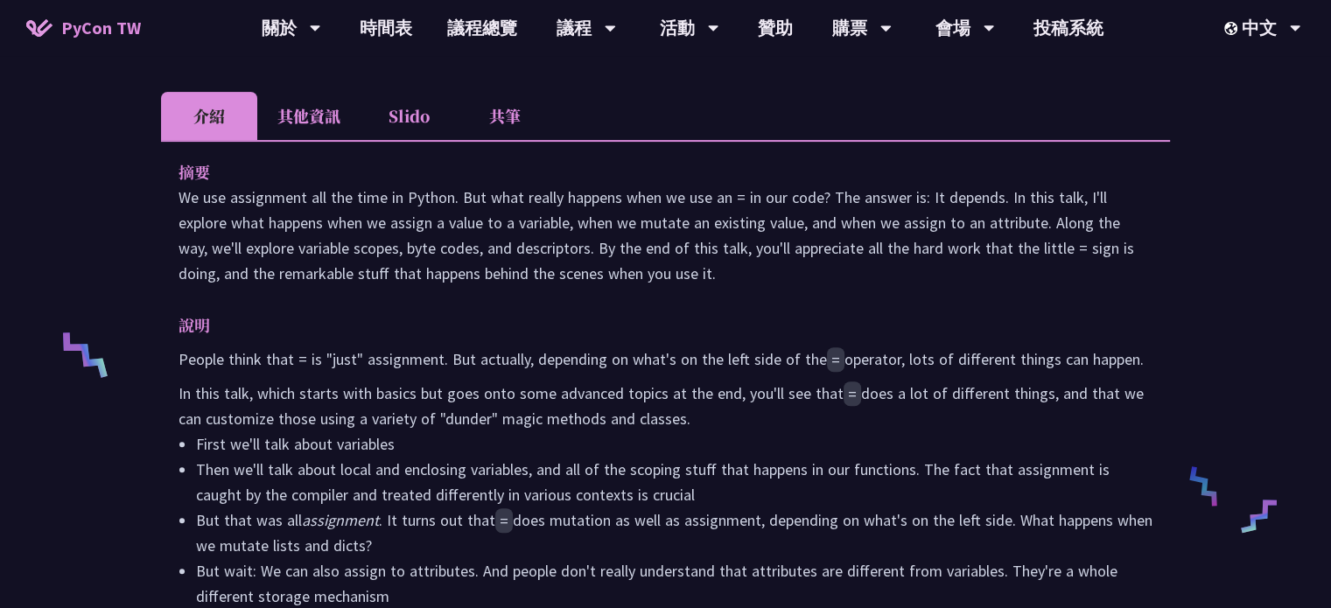
scroll to position [522, 0]
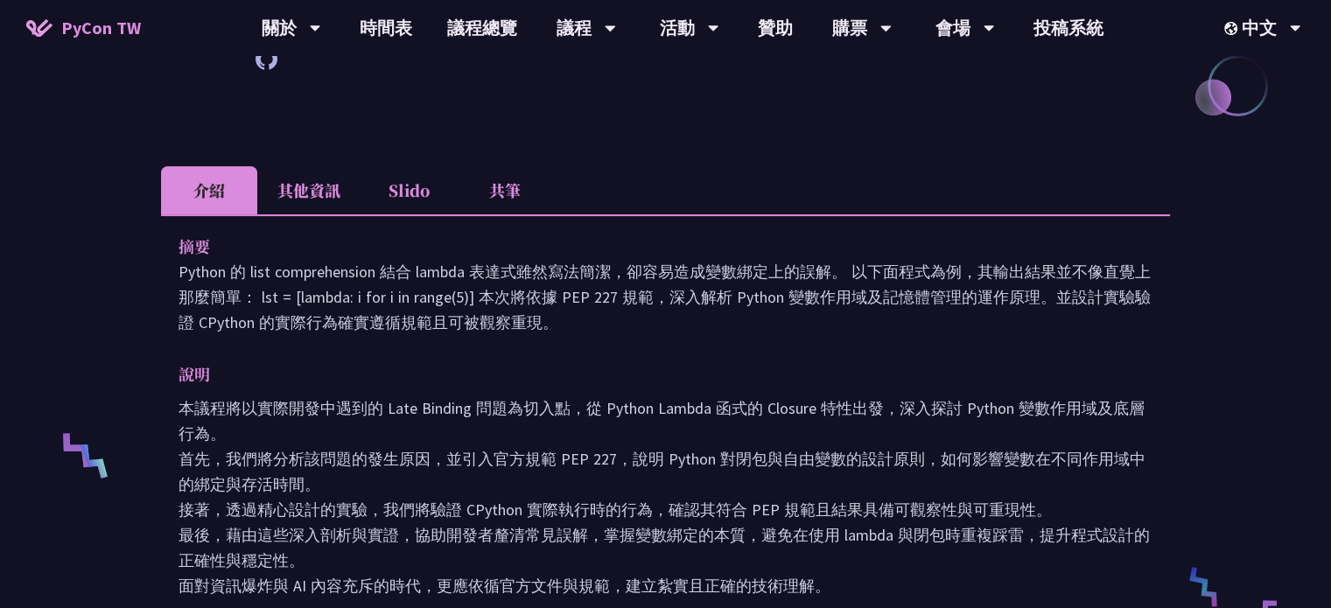
scroll to position [420, 0]
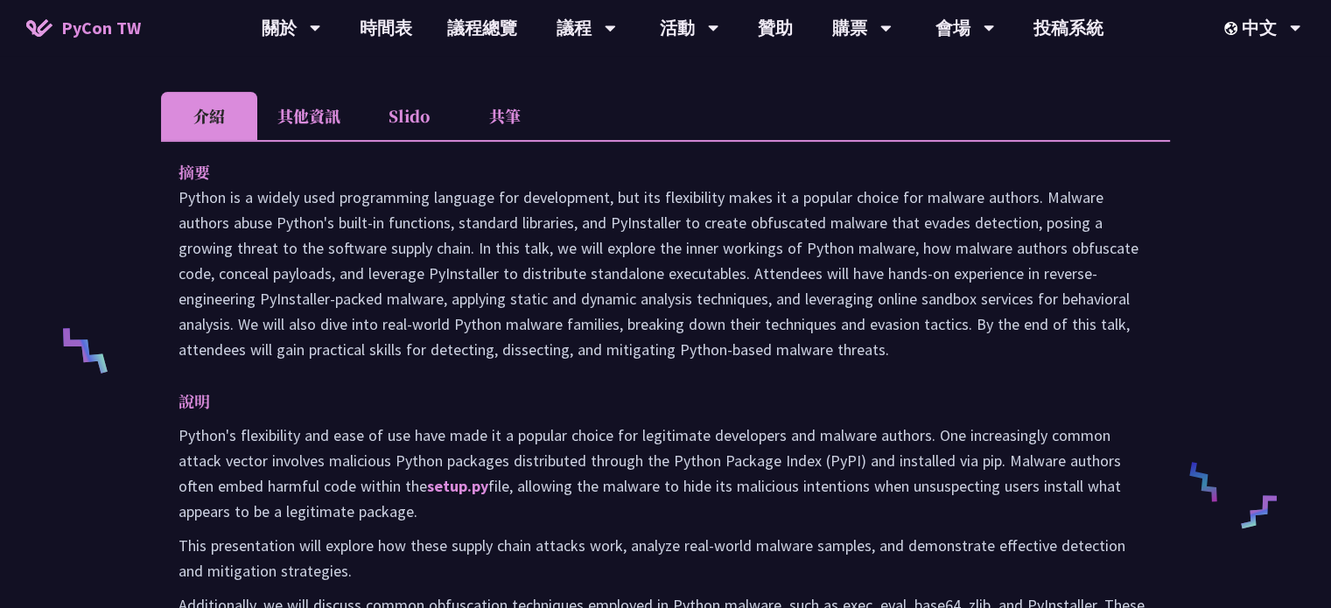
scroll to position [527, 0]
